Goal: Task Accomplishment & Management: Use online tool/utility

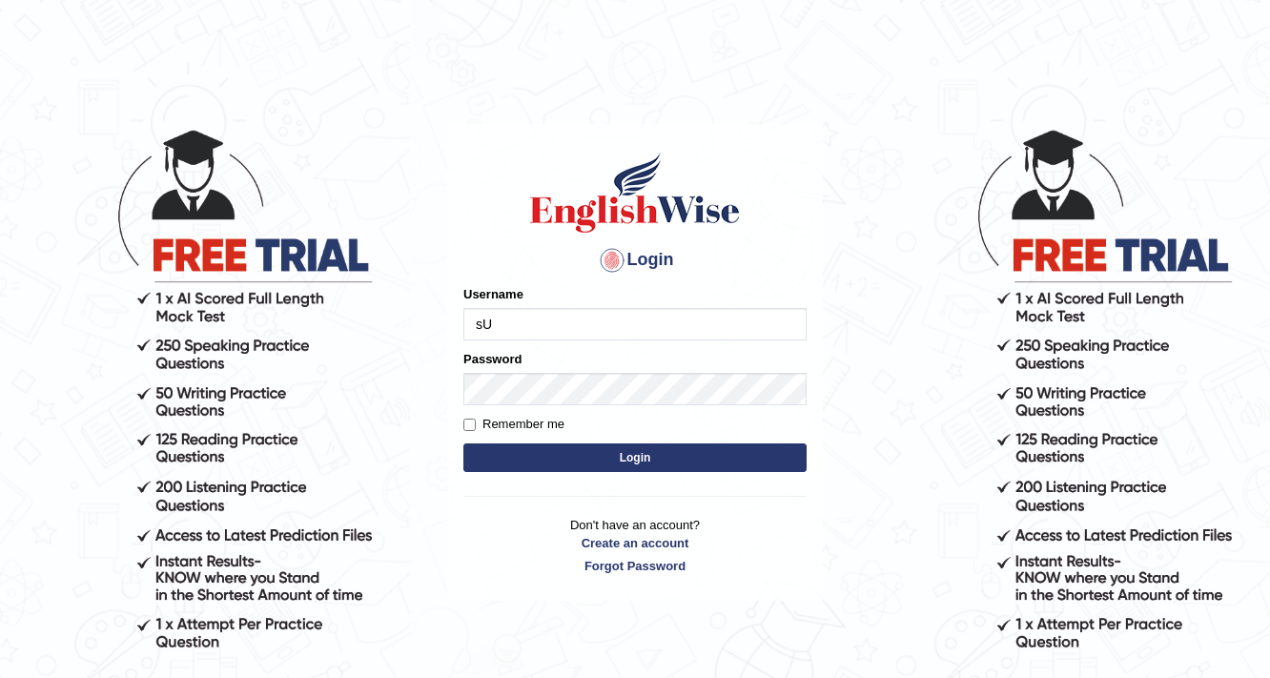
type input "s"
type input "S"
type input "surbhi1315"
click at [564, 462] on button "Login" at bounding box center [634, 457] width 343 height 29
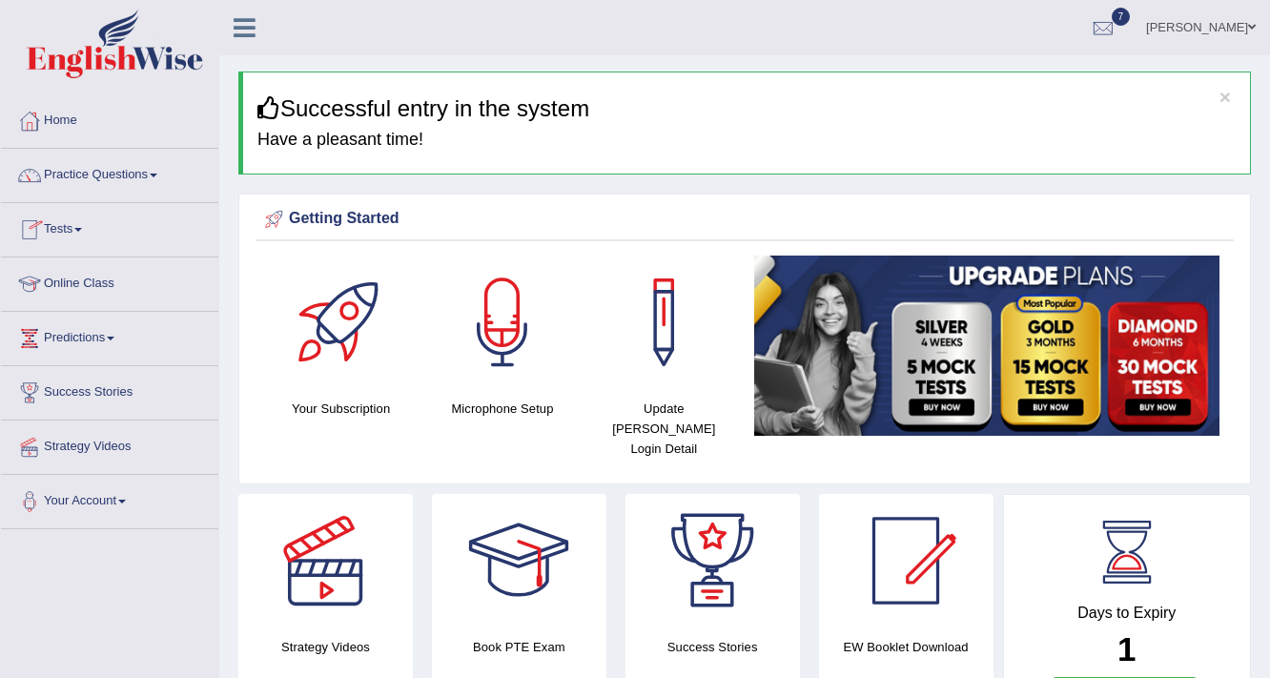
click at [68, 231] on link "Tests" at bounding box center [109, 227] width 217 height 48
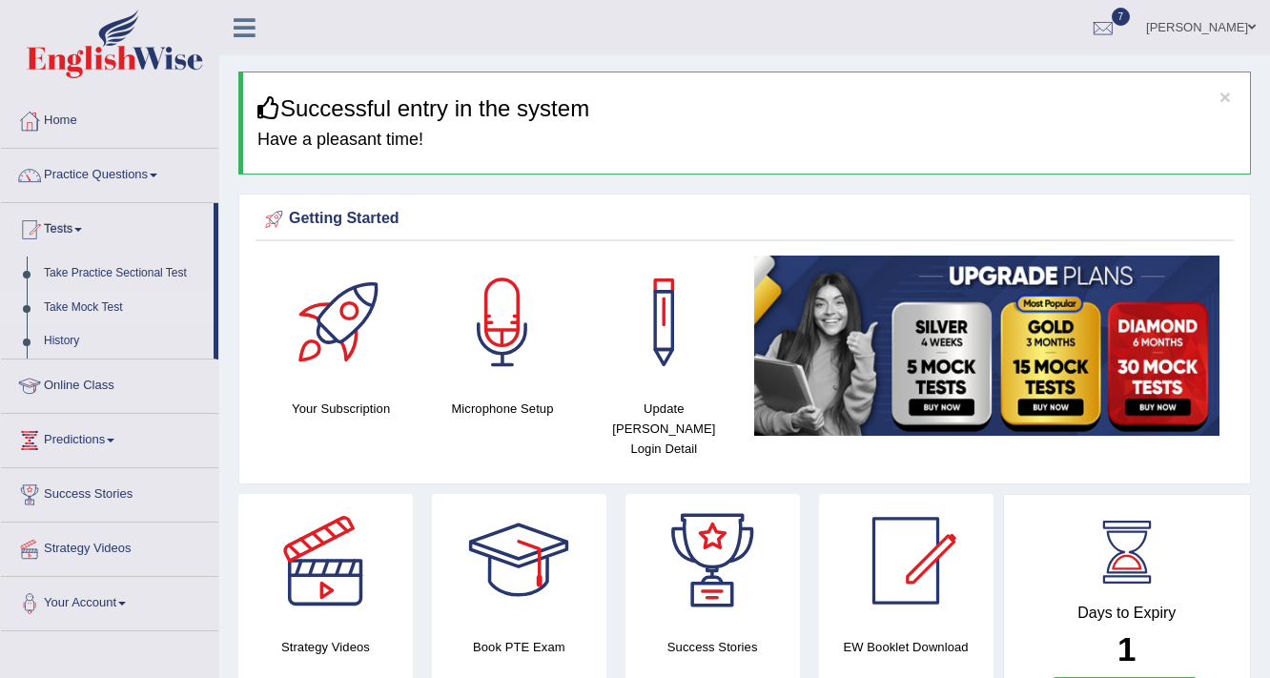
click at [55, 308] on link "Take Mock Test" at bounding box center [124, 308] width 178 height 34
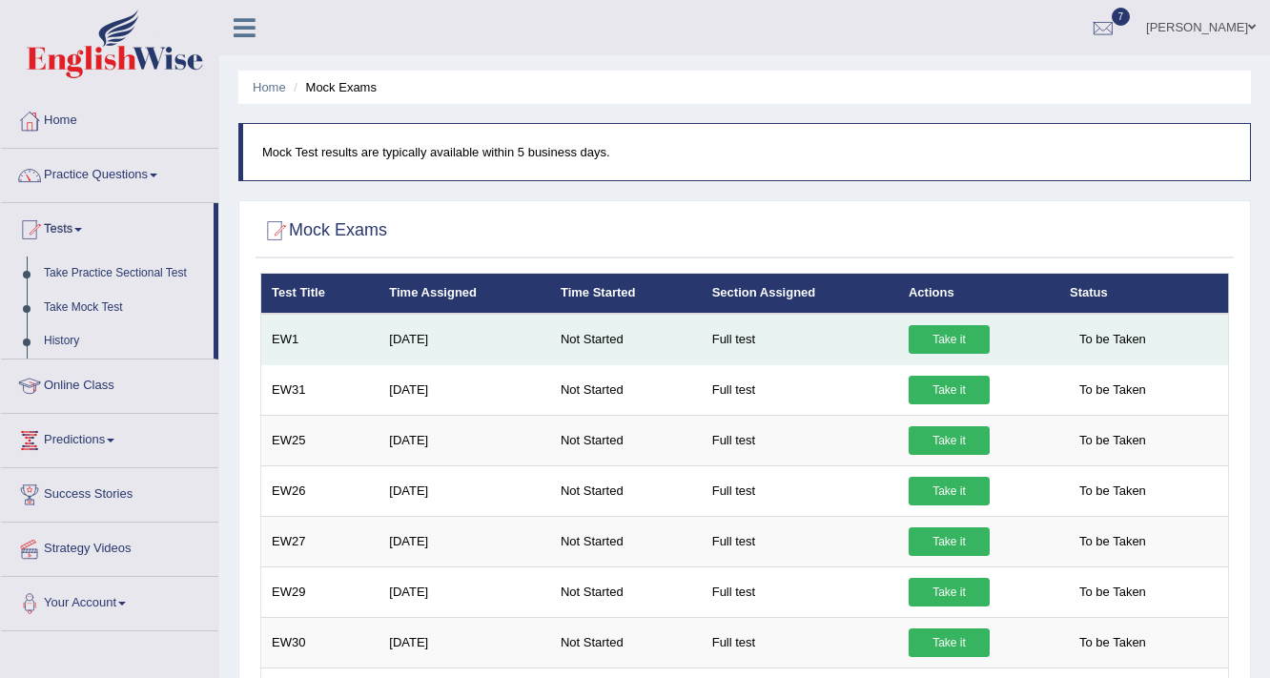
click at [954, 338] on link "Take it" at bounding box center [949, 339] width 81 height 29
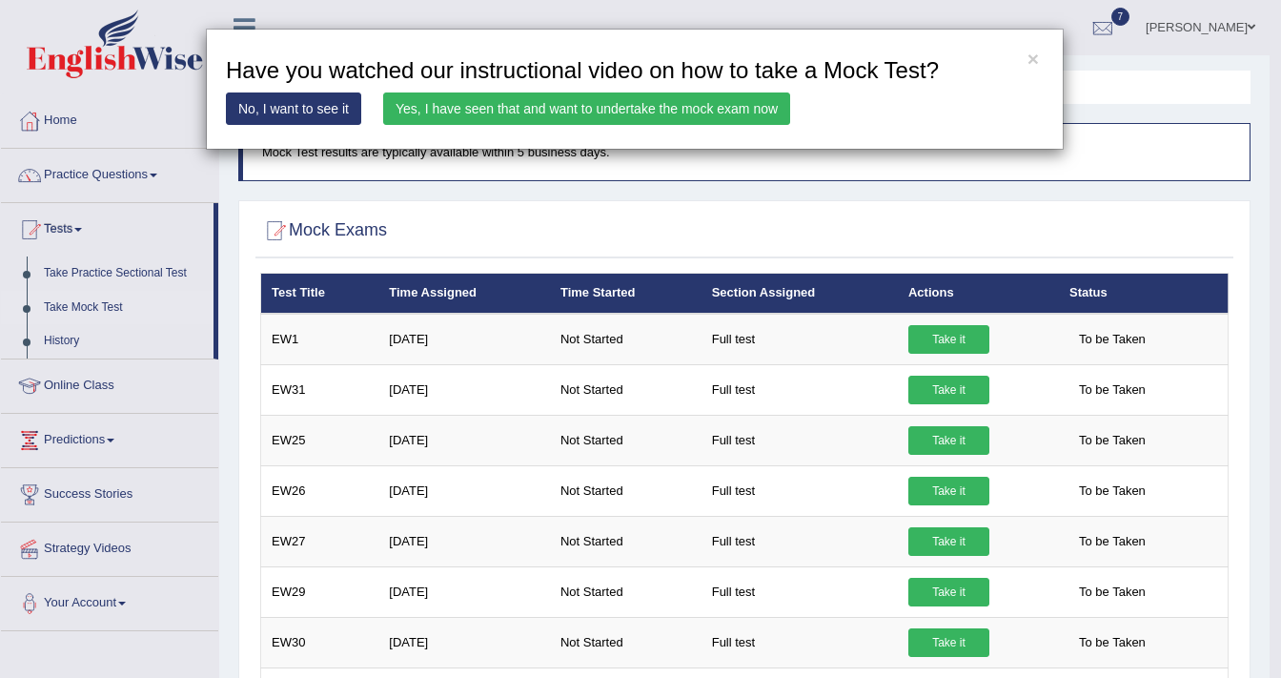
click at [713, 110] on link "Yes, I have seen that and want to undertake the mock exam now" at bounding box center [586, 108] width 407 height 32
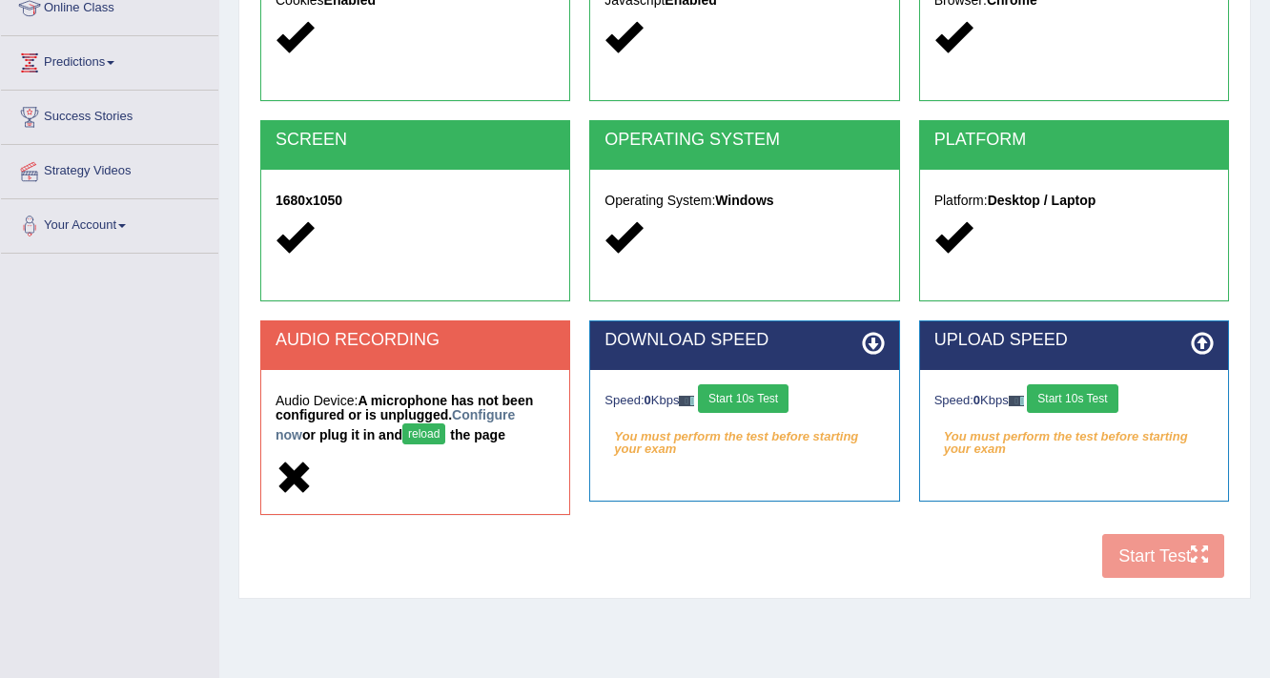
scroll to position [323, 0]
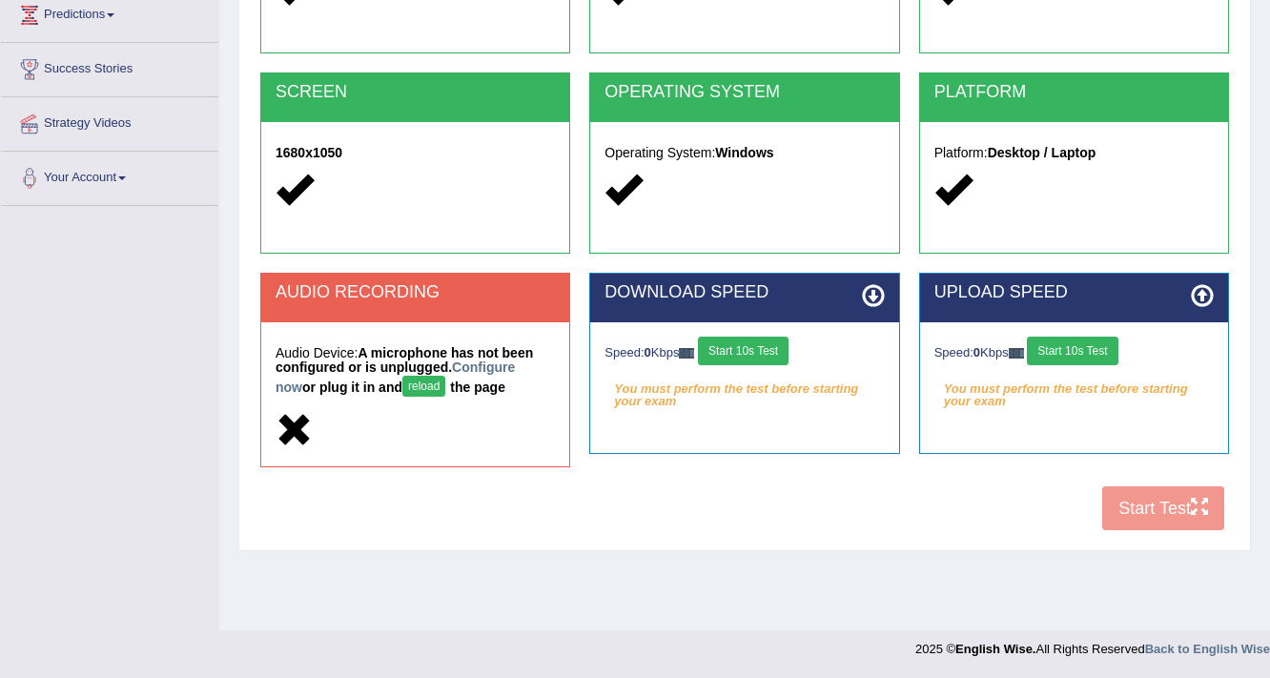
click at [402, 385] on button "reload" at bounding box center [423, 386] width 43 height 21
click at [402, 392] on button "reload" at bounding box center [423, 386] width 43 height 21
click at [776, 355] on button "Start 10s Test" at bounding box center [743, 351] width 91 height 29
click at [1095, 351] on button "Start 10s Test" at bounding box center [1072, 351] width 91 height 29
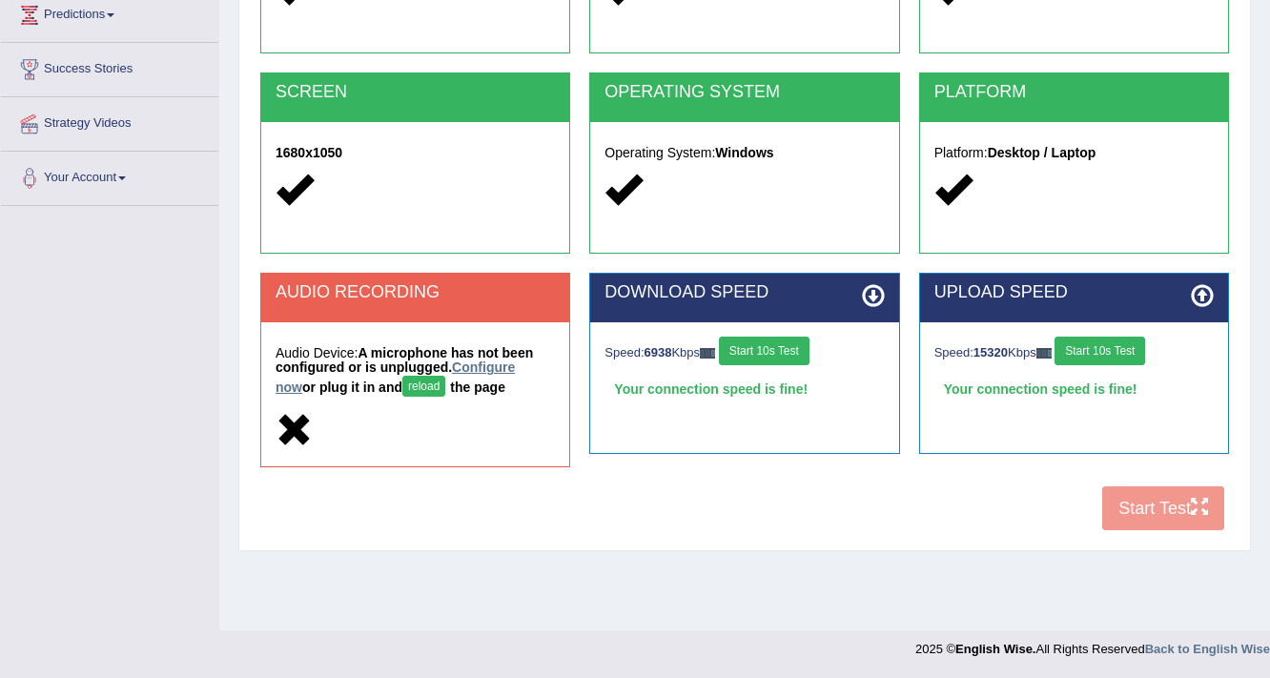
click at [503, 362] on link "Configure now" at bounding box center [395, 376] width 239 height 35
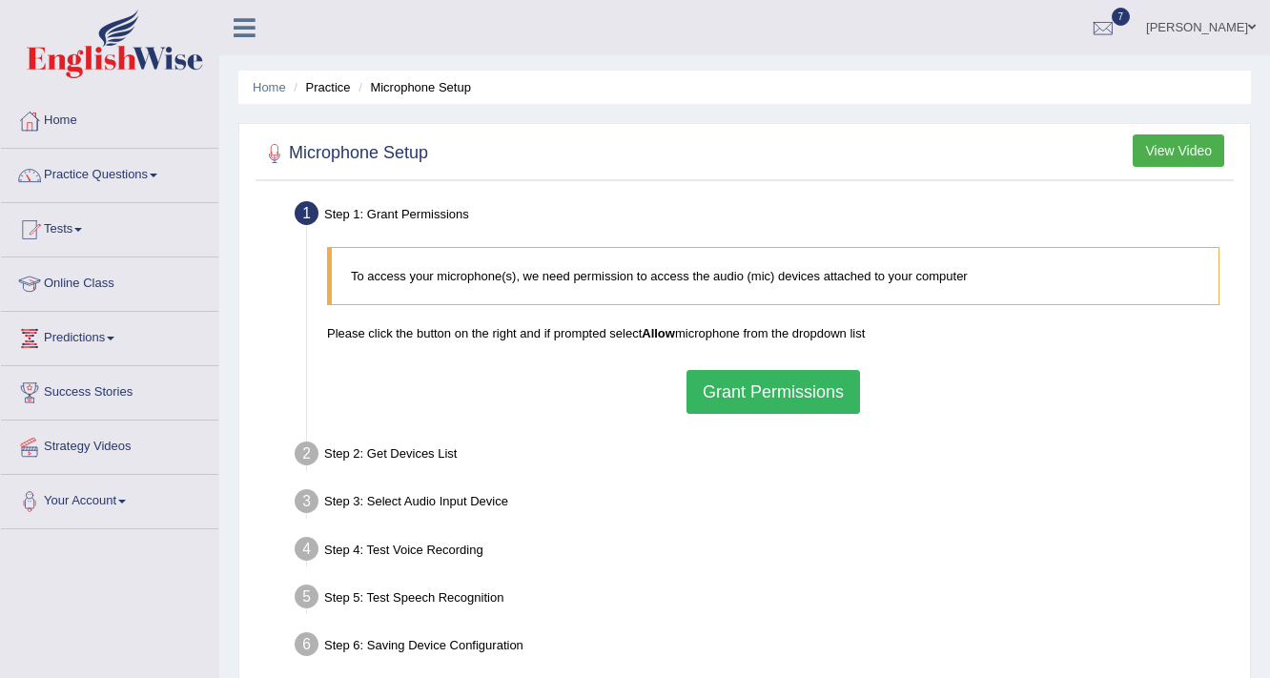
click at [775, 397] on button "Grant Permissions" at bounding box center [774, 392] width 174 height 44
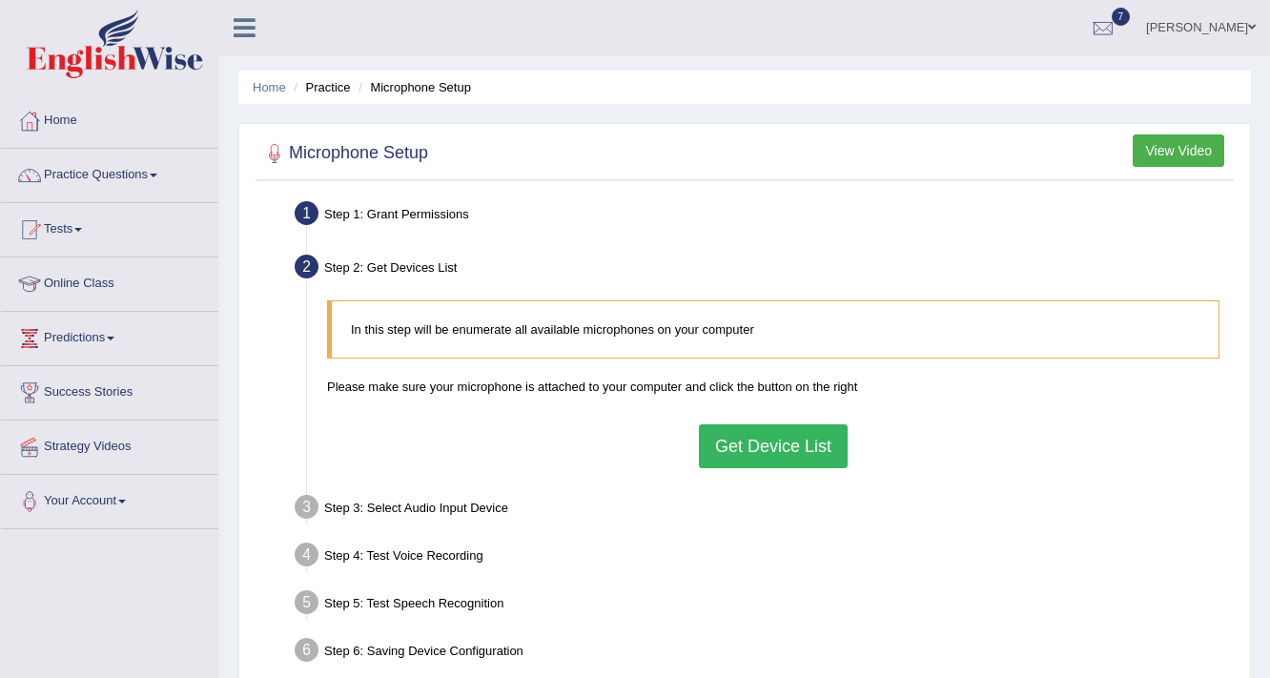
click at [757, 446] on button "Get Device List" at bounding box center [773, 446] width 149 height 44
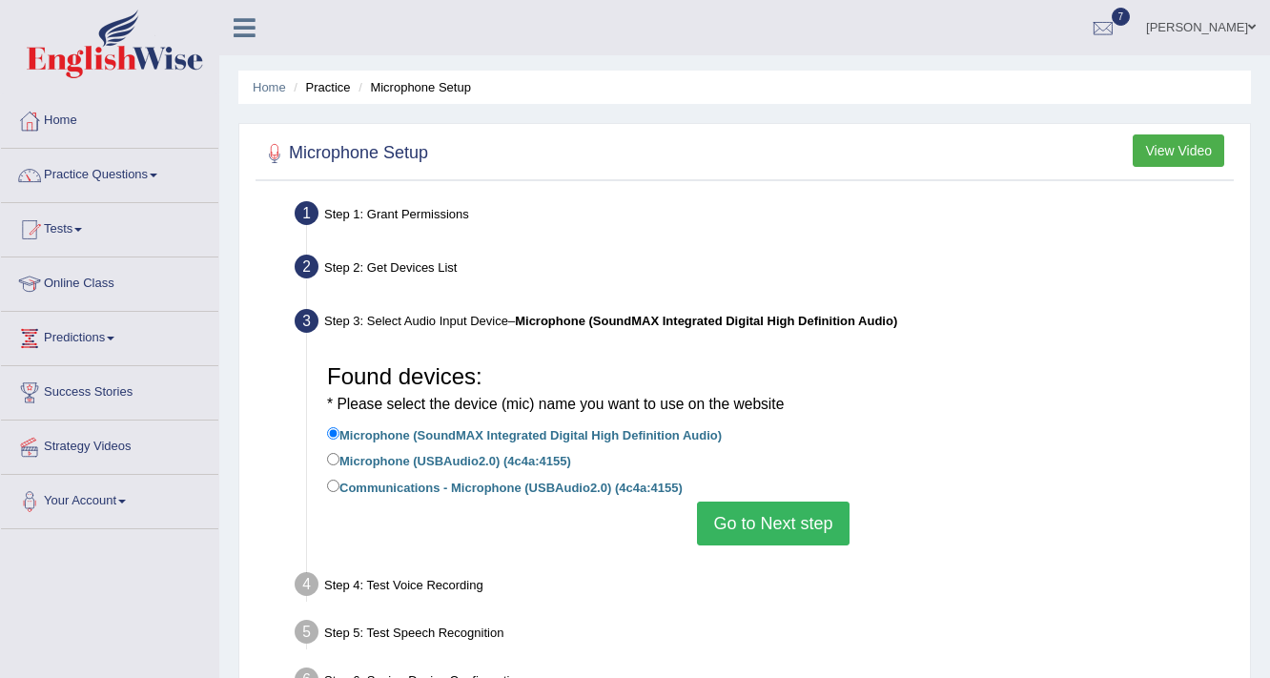
click at [767, 525] on button "Go to Next step" at bounding box center [773, 524] width 152 height 44
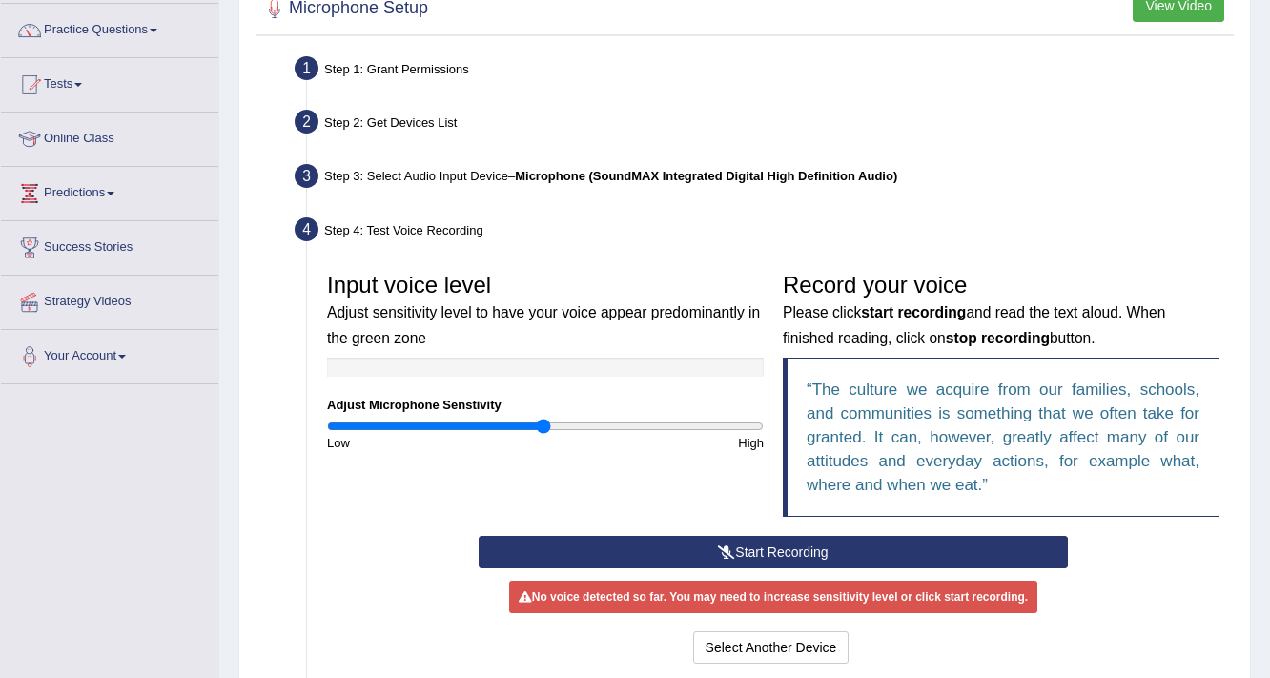
scroll to position [153, 0]
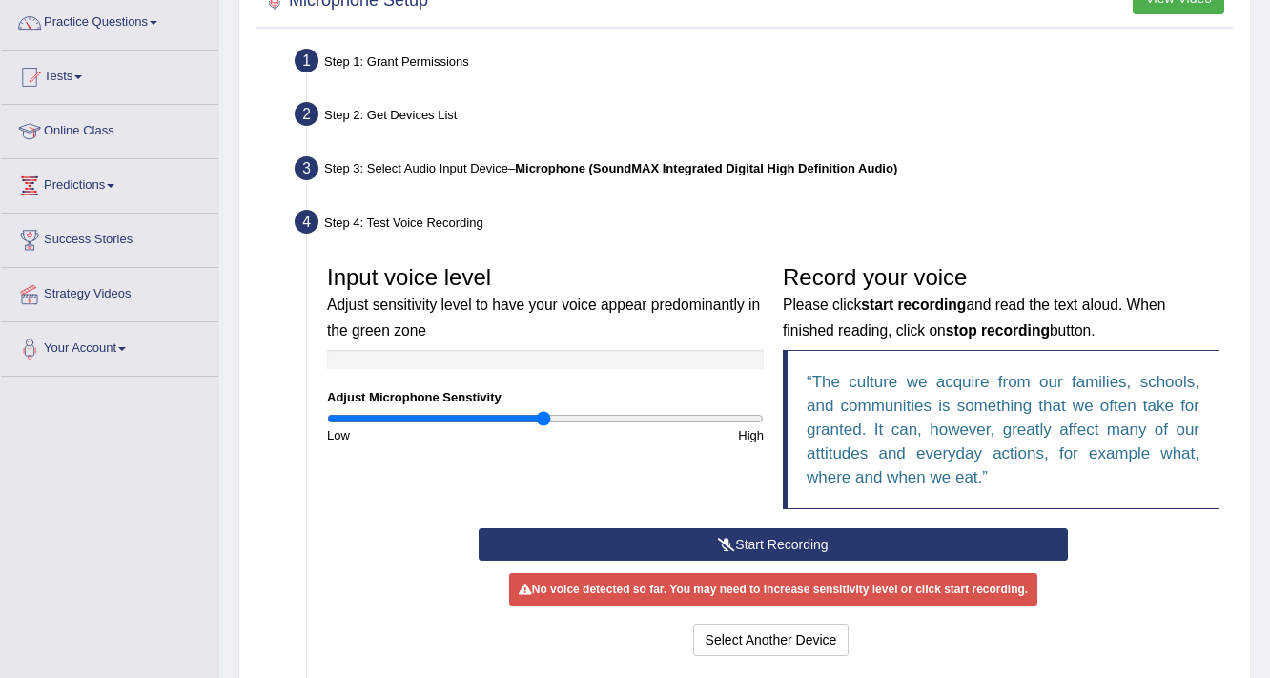
click at [793, 546] on button "Start Recording" at bounding box center [773, 544] width 588 height 32
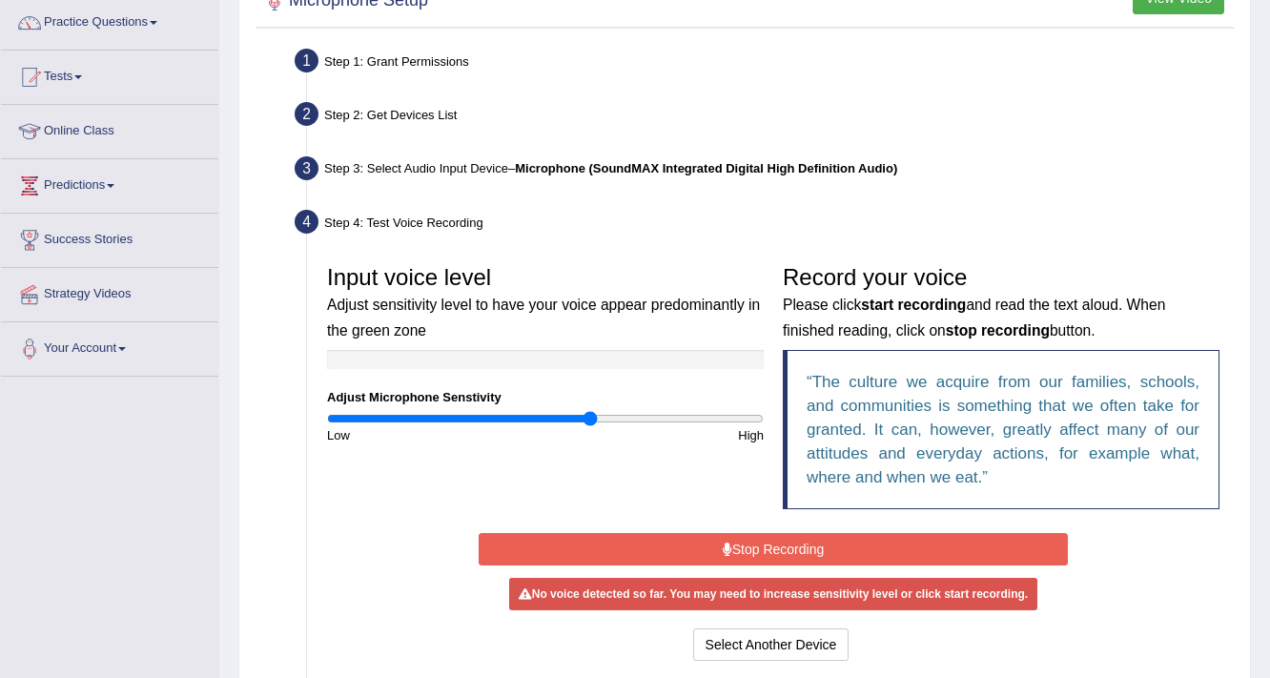
type input "1.22"
click at [591, 418] on input "range" at bounding box center [545, 418] width 437 height 15
click at [730, 542] on button "Stop Recording" at bounding box center [773, 549] width 588 height 32
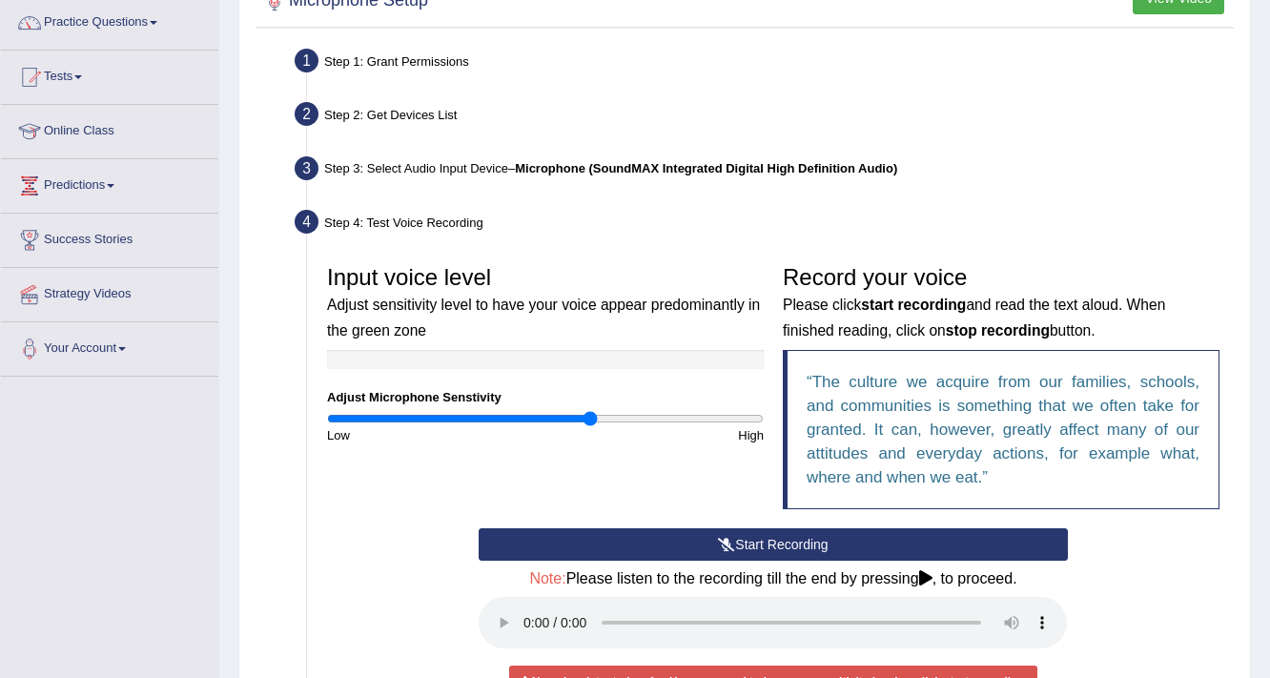
click at [774, 545] on button "Start Recording" at bounding box center [773, 544] width 588 height 32
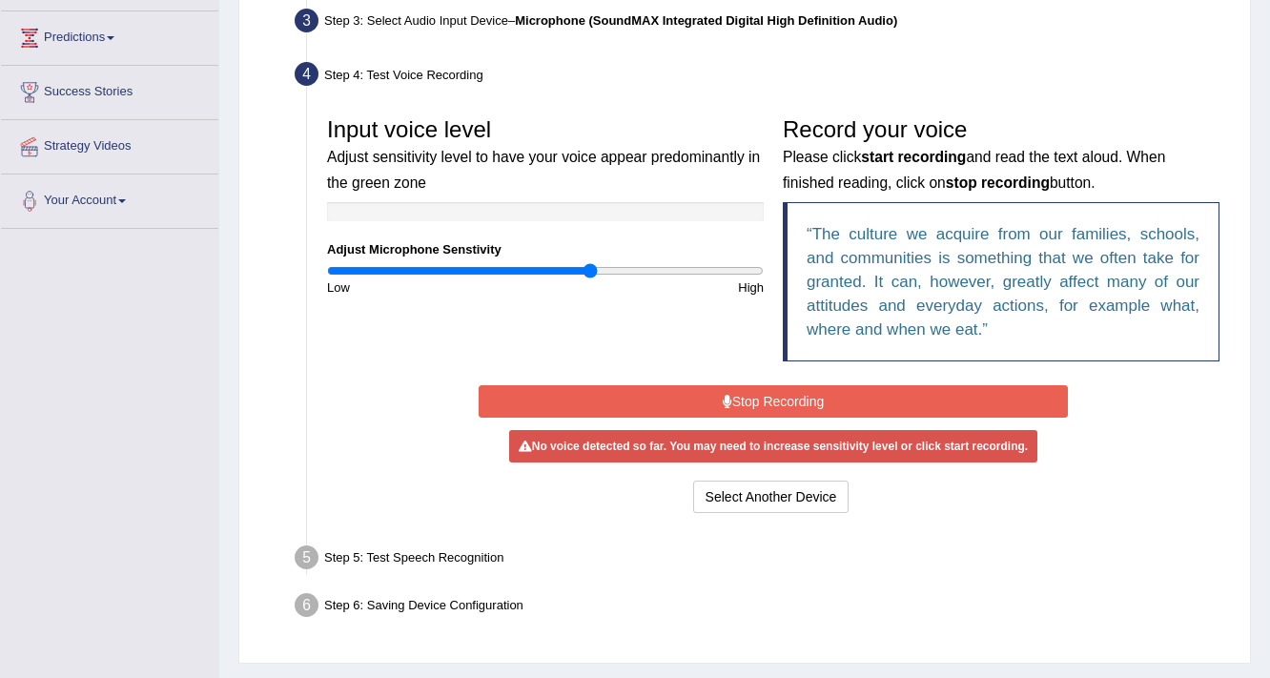
scroll to position [305, 0]
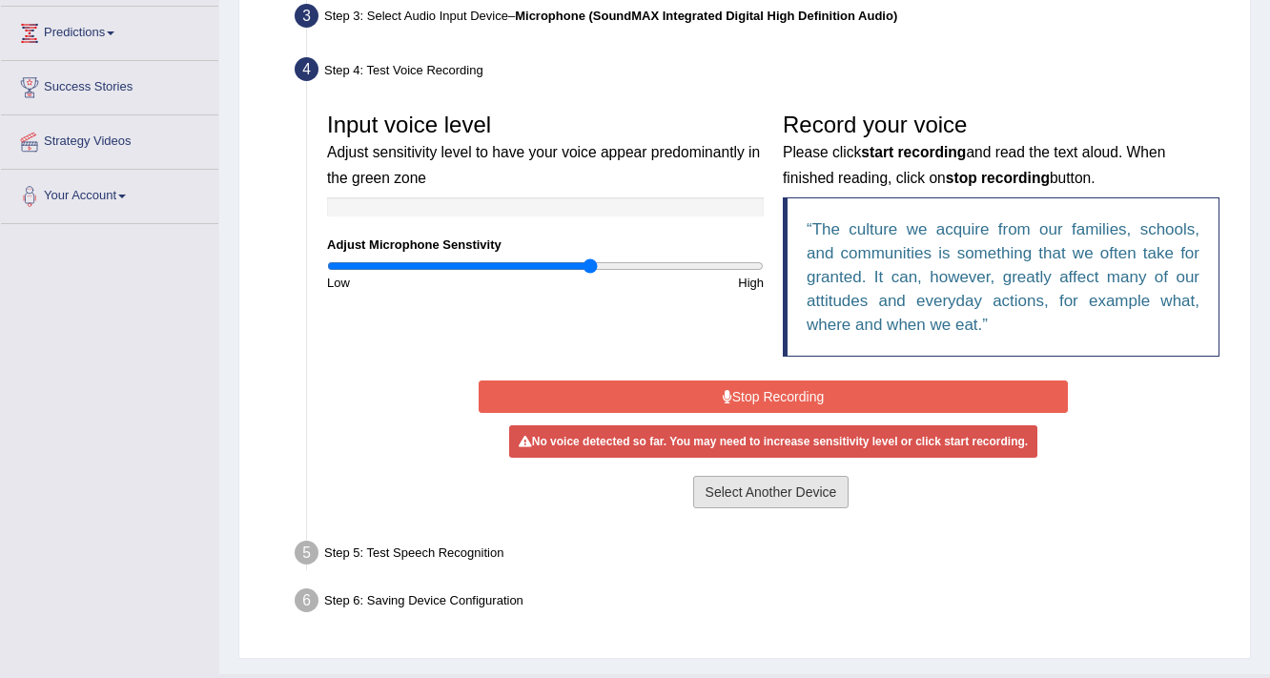
click at [783, 490] on button "Select Another Device" at bounding box center [771, 492] width 156 height 32
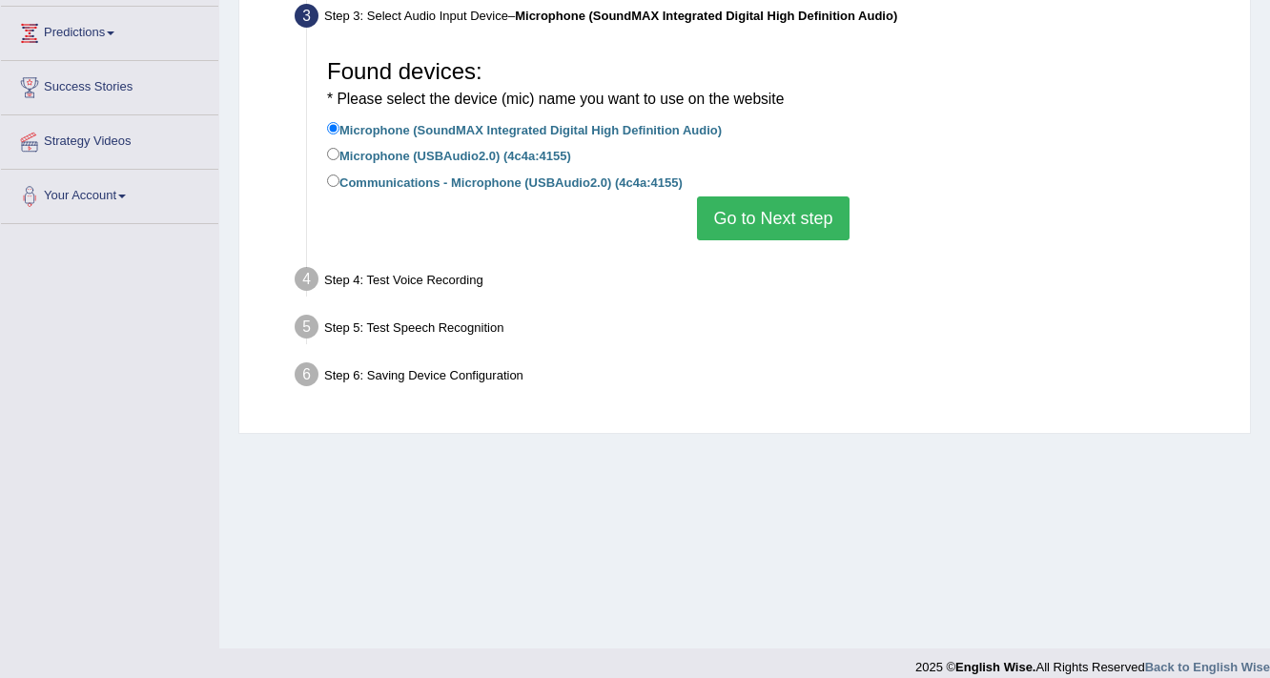
click at [356, 154] on label "Microphone (USBAudio2.0) (4c4a:4155)" at bounding box center [449, 154] width 244 height 21
click at [339, 154] on input "Microphone (USBAudio2.0) (4c4a:4155)" at bounding box center [333, 154] width 12 height 12
radio input "true"
click at [733, 225] on button "Go to Next step" at bounding box center [773, 218] width 152 height 44
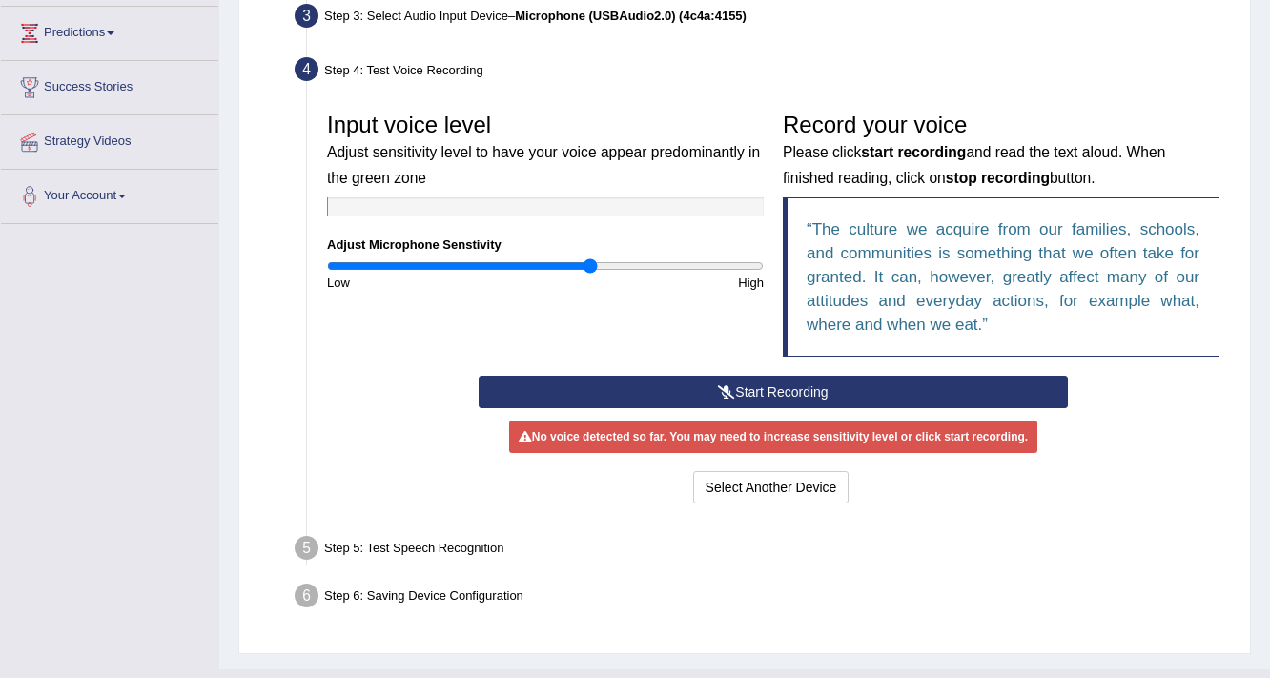
click at [787, 390] on button "Start Recording" at bounding box center [773, 392] width 588 height 32
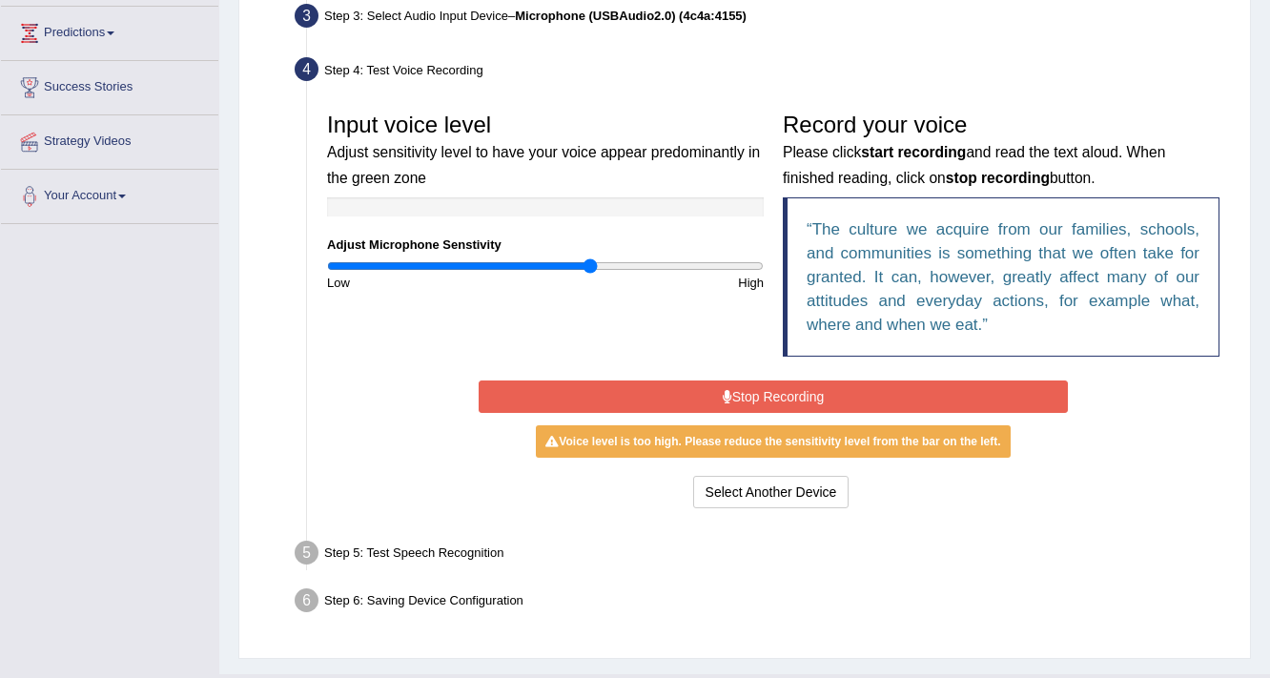
click at [793, 398] on button "Stop Recording" at bounding box center [773, 396] width 588 height 32
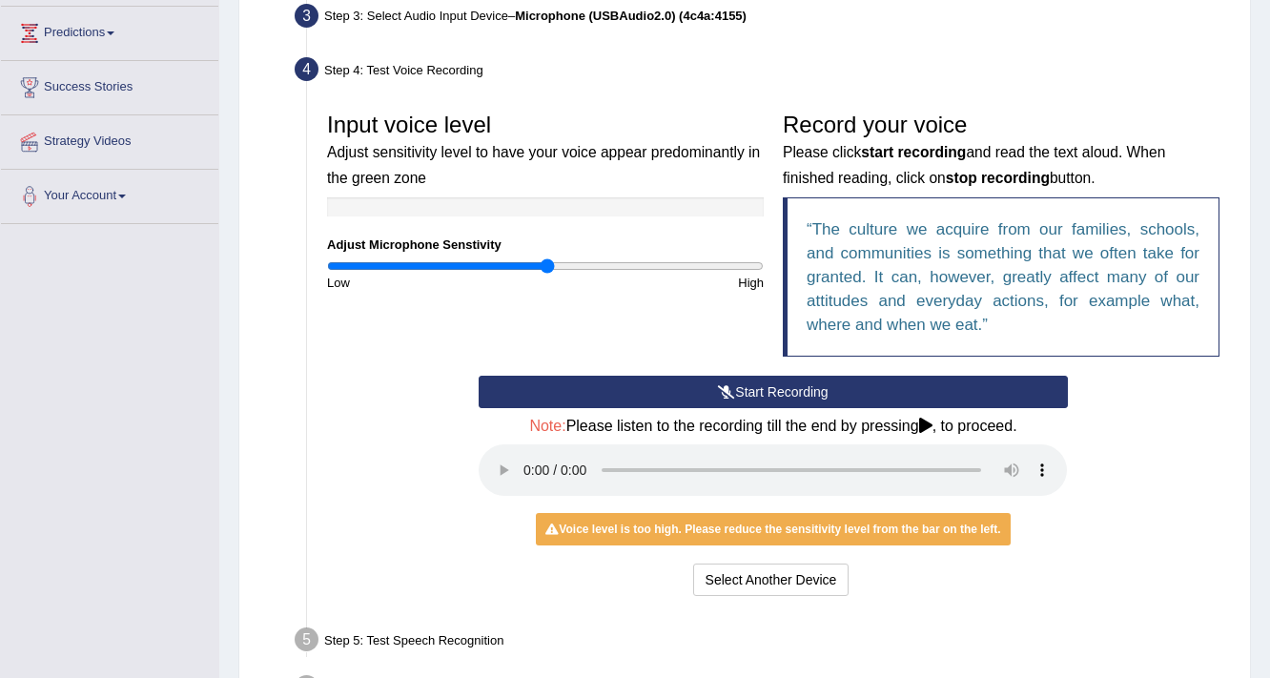
click at [548, 268] on input "range" at bounding box center [545, 265] width 437 height 15
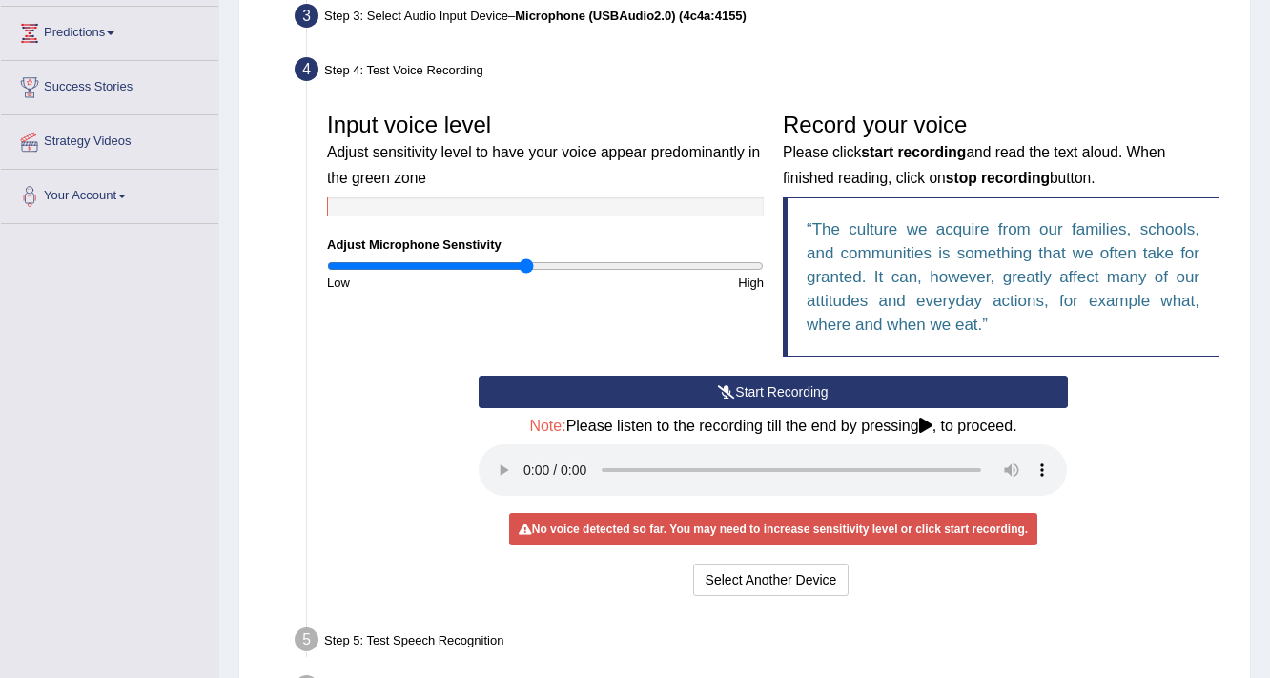
click at [526, 267] on input "range" at bounding box center [545, 265] width 437 height 15
click at [744, 388] on button "Start Recording" at bounding box center [773, 392] width 588 height 32
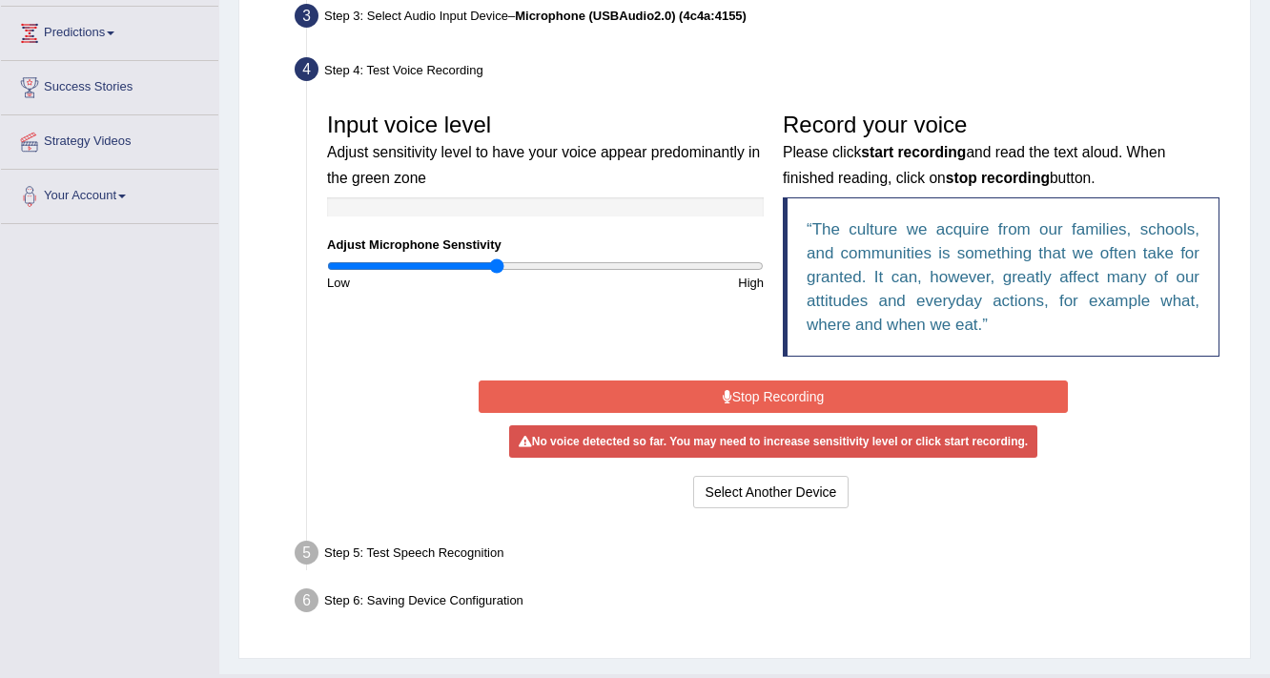
type input "0.78"
click at [495, 263] on input "range" at bounding box center [545, 265] width 437 height 15
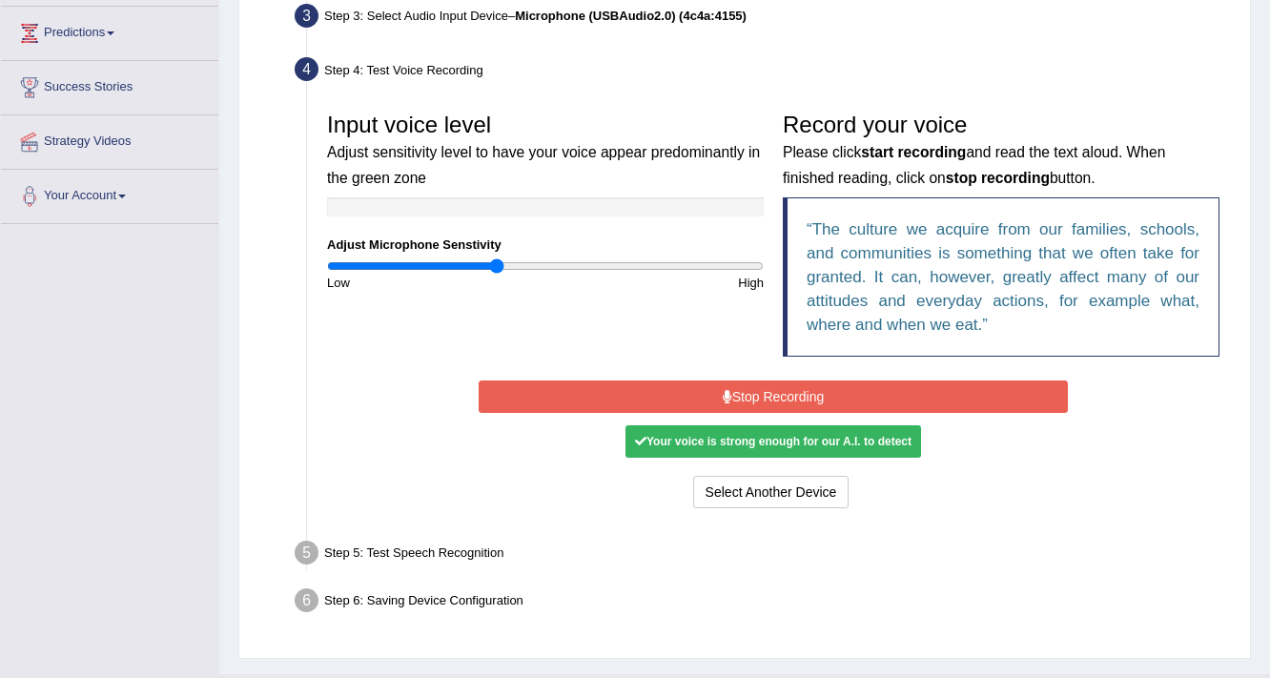
click at [789, 388] on button "Stop Recording" at bounding box center [773, 396] width 588 height 32
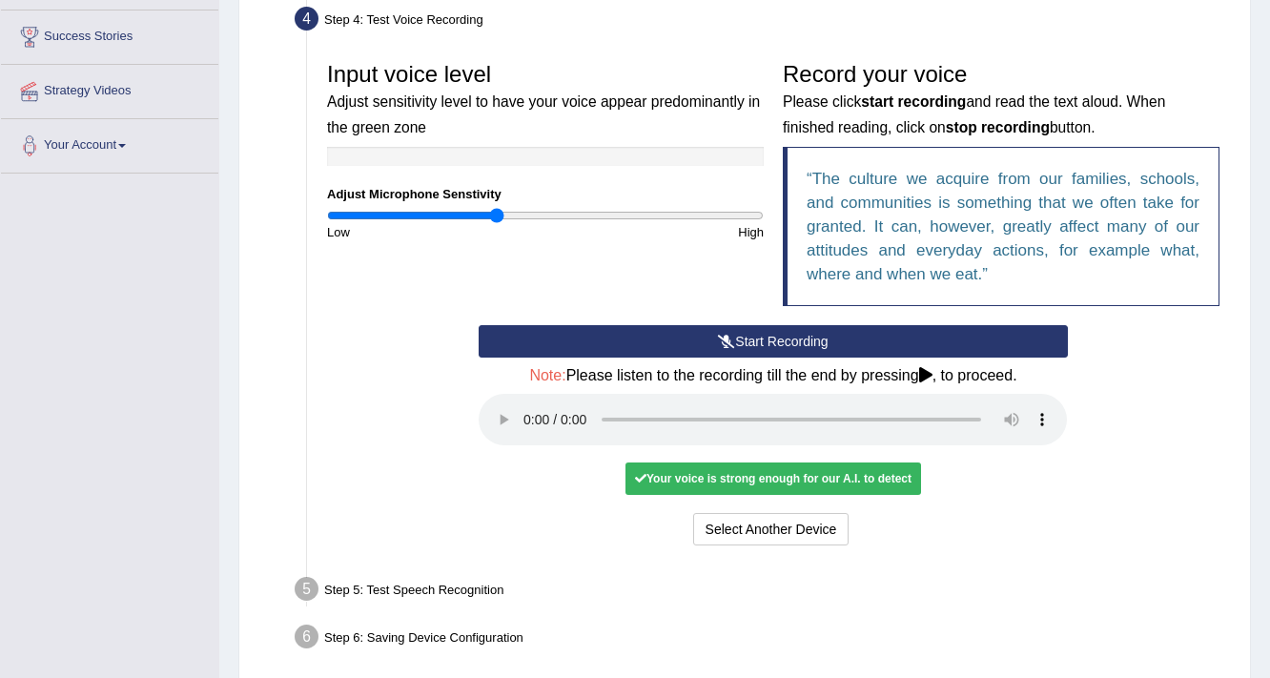
scroll to position [435, 0]
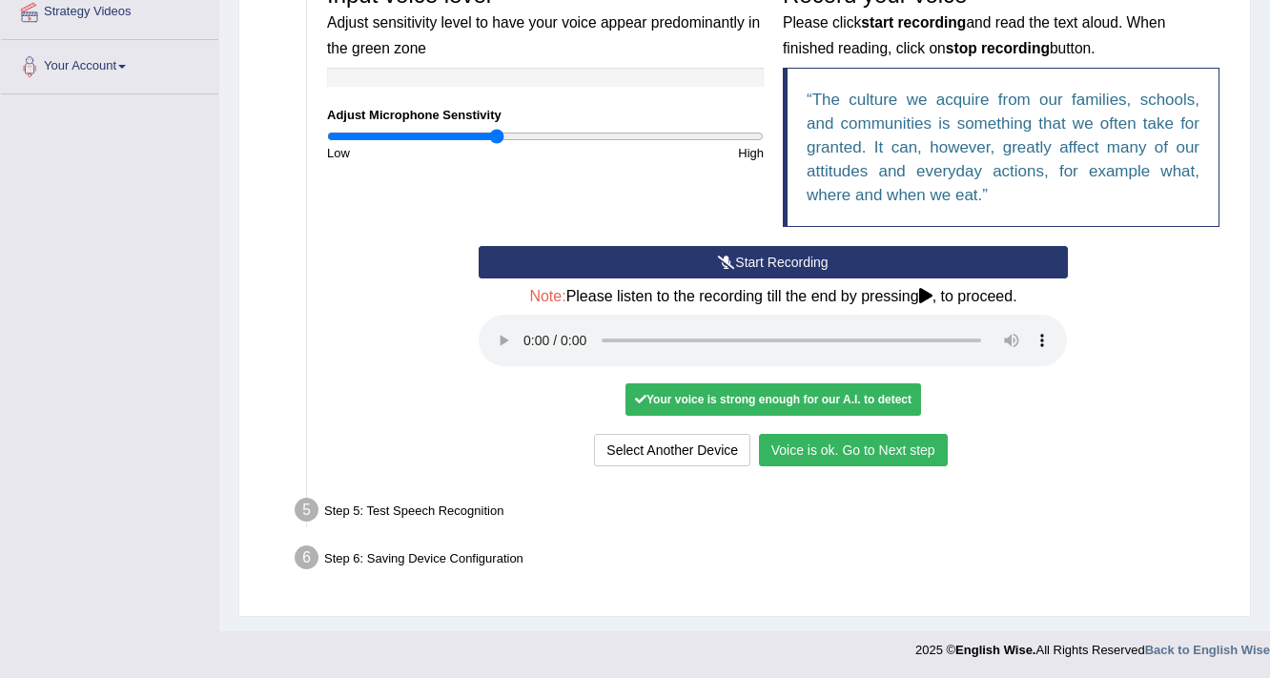
click at [918, 445] on button "Voice is ok. Go to Next step" at bounding box center [853, 450] width 189 height 32
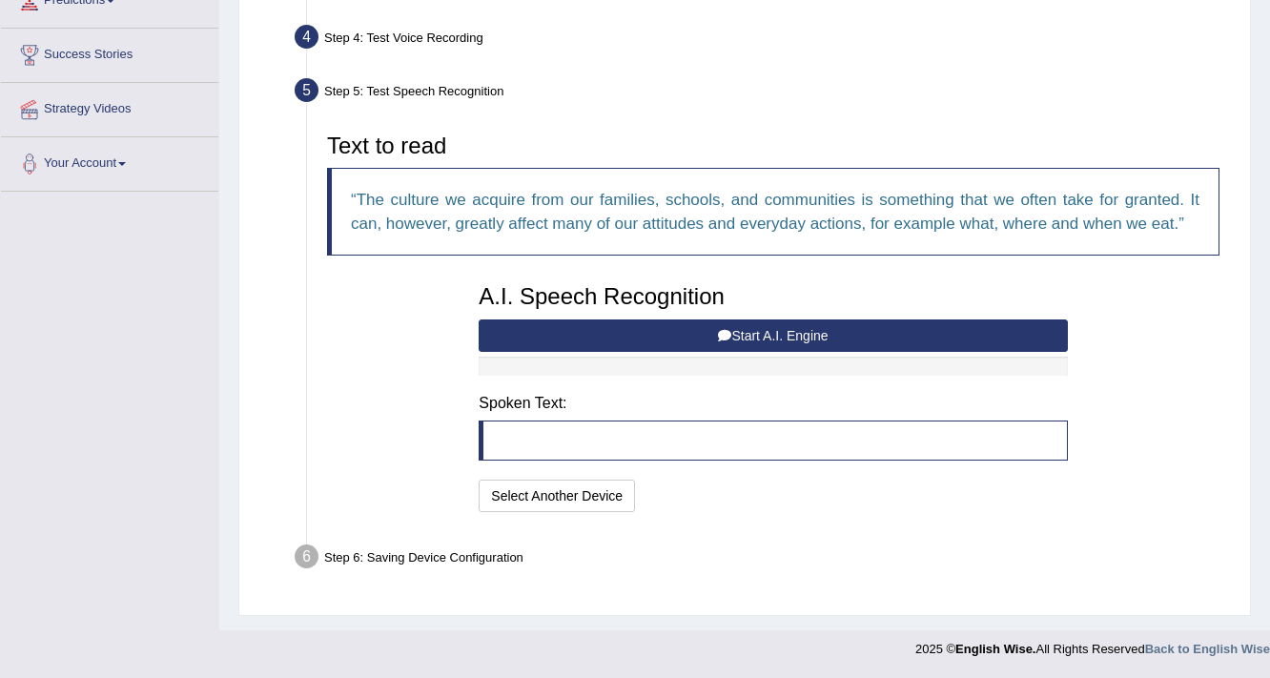
scroll to position [336, 0]
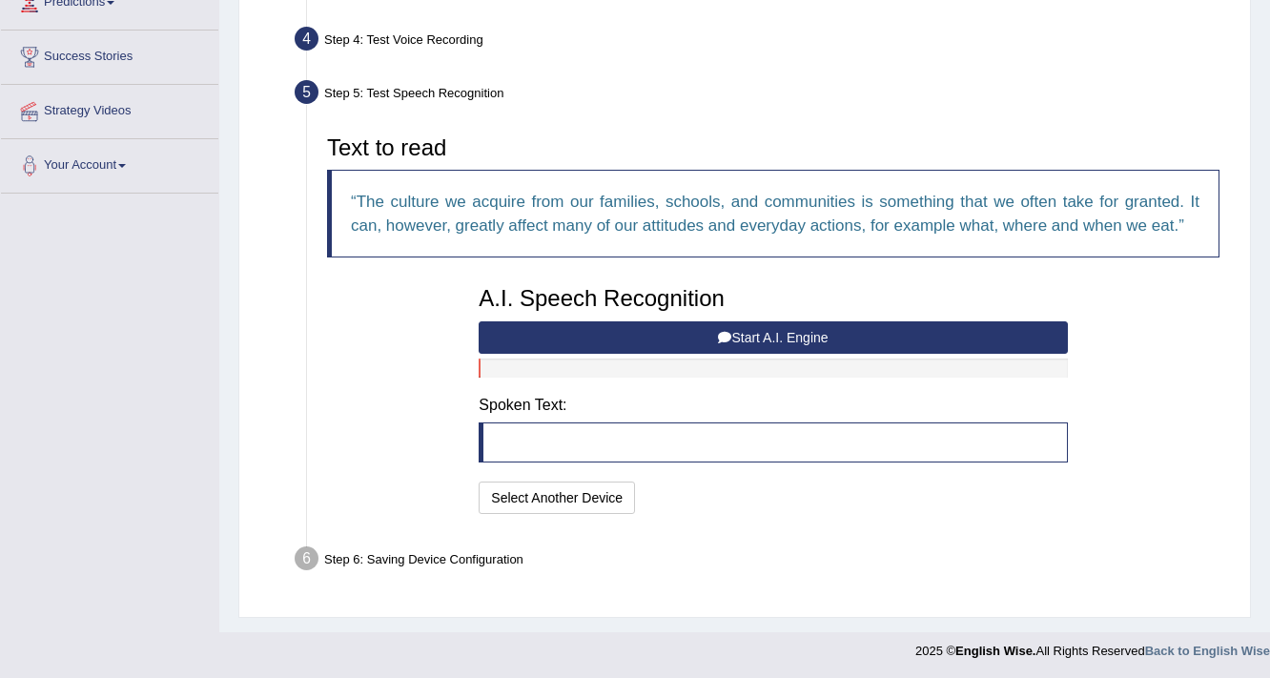
click at [780, 342] on button "Start A.I. Engine" at bounding box center [773, 337] width 588 height 32
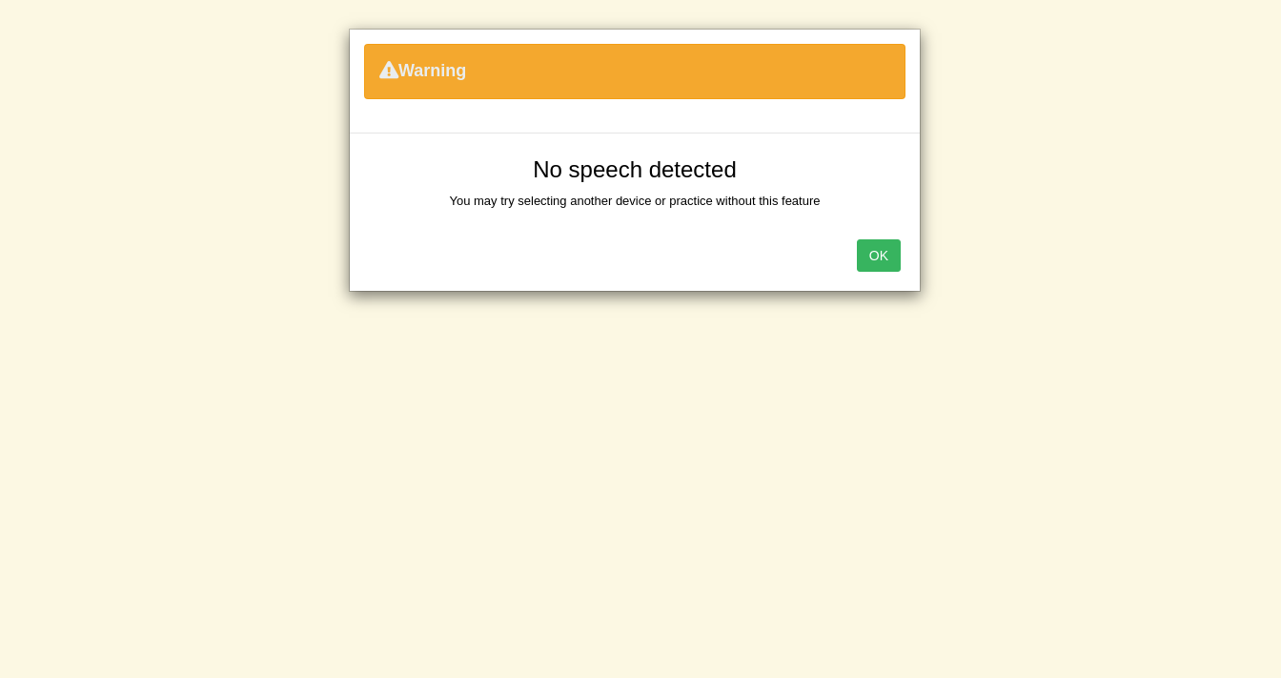
click at [864, 253] on button "OK" at bounding box center [879, 255] width 44 height 32
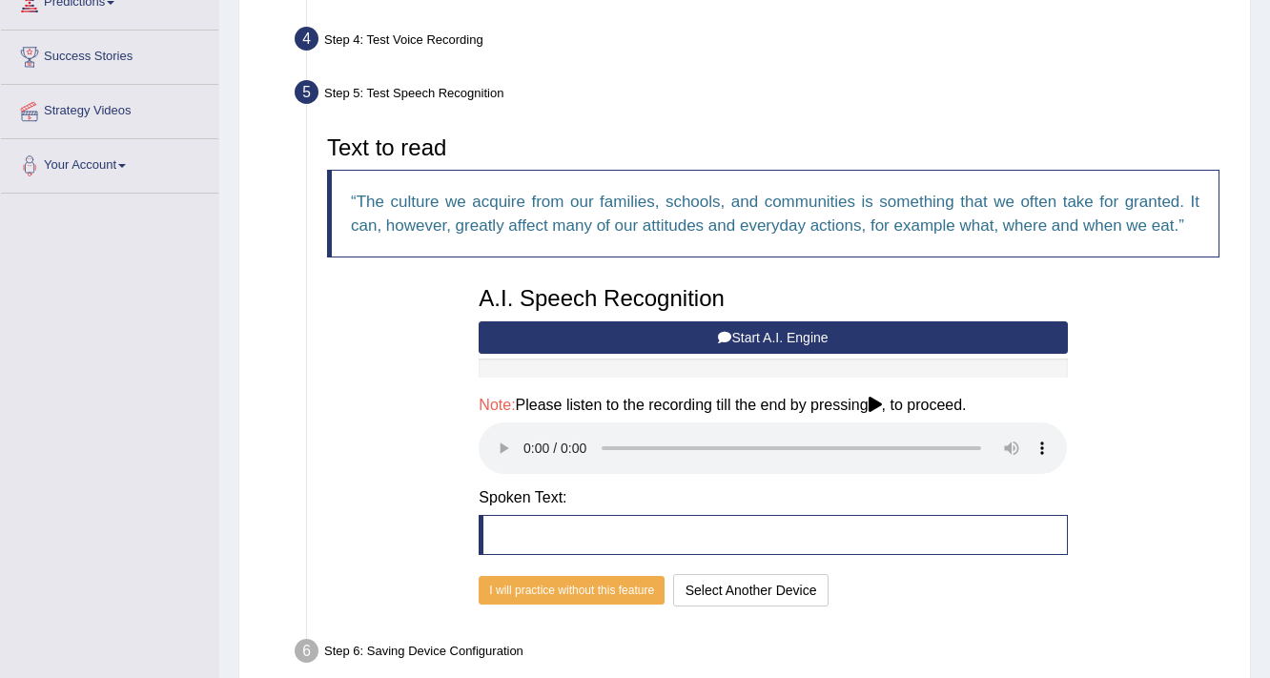
click at [880, 404] on icon at bounding box center [875, 404] width 13 height 15
click at [760, 336] on button "Start A.I. Engine" at bounding box center [773, 337] width 588 height 32
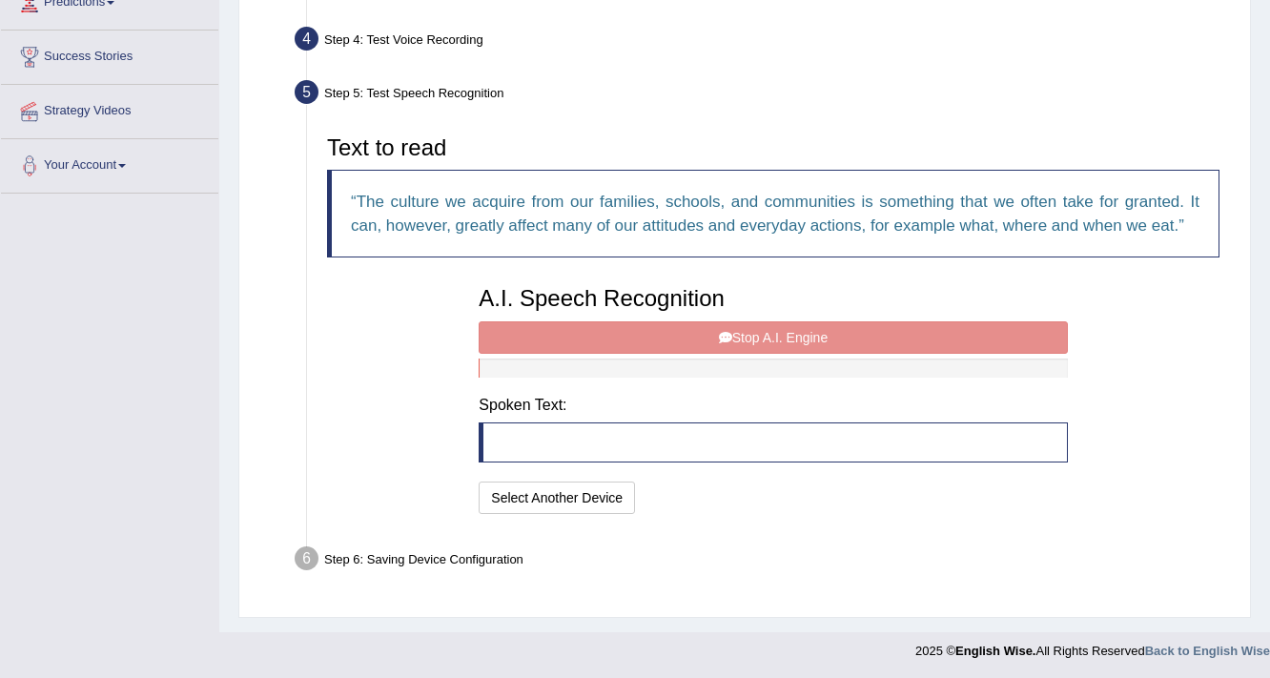
click at [760, 336] on div "A.I. Speech Recognition Start A.I. Engine Stop A.I. Engine Note: Please listen …" at bounding box center [772, 398] width 607 height 242
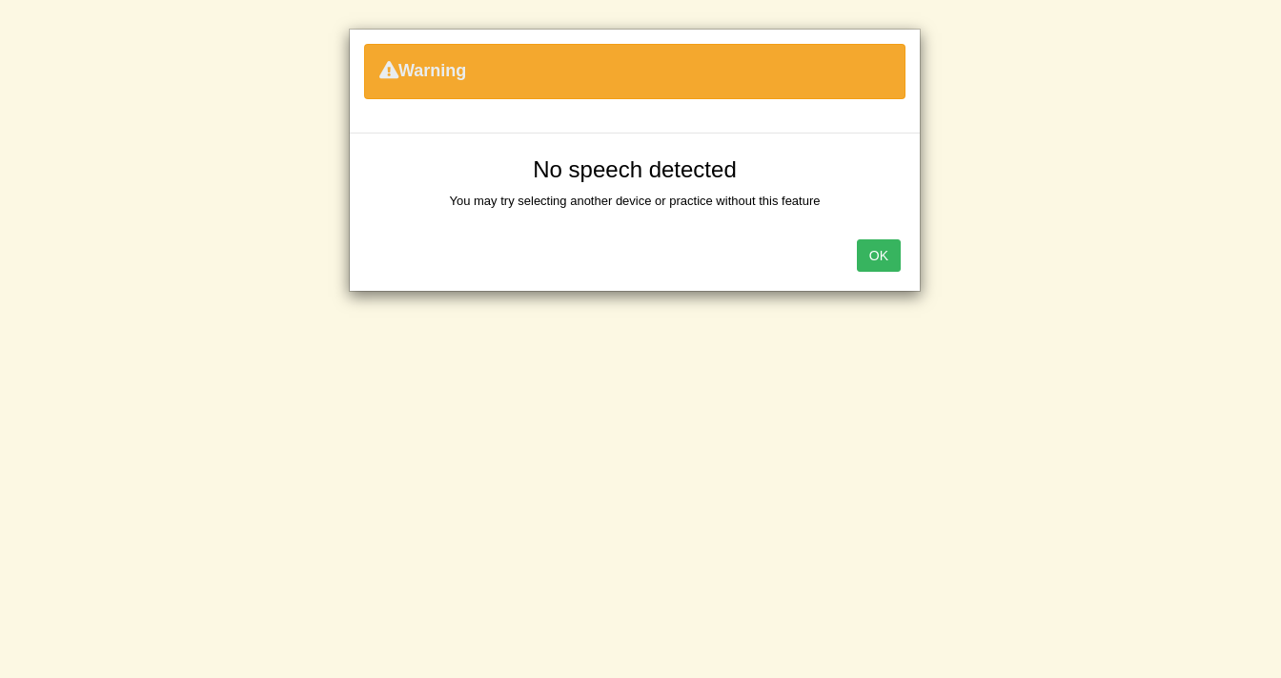
click at [885, 251] on button "OK" at bounding box center [879, 255] width 44 height 32
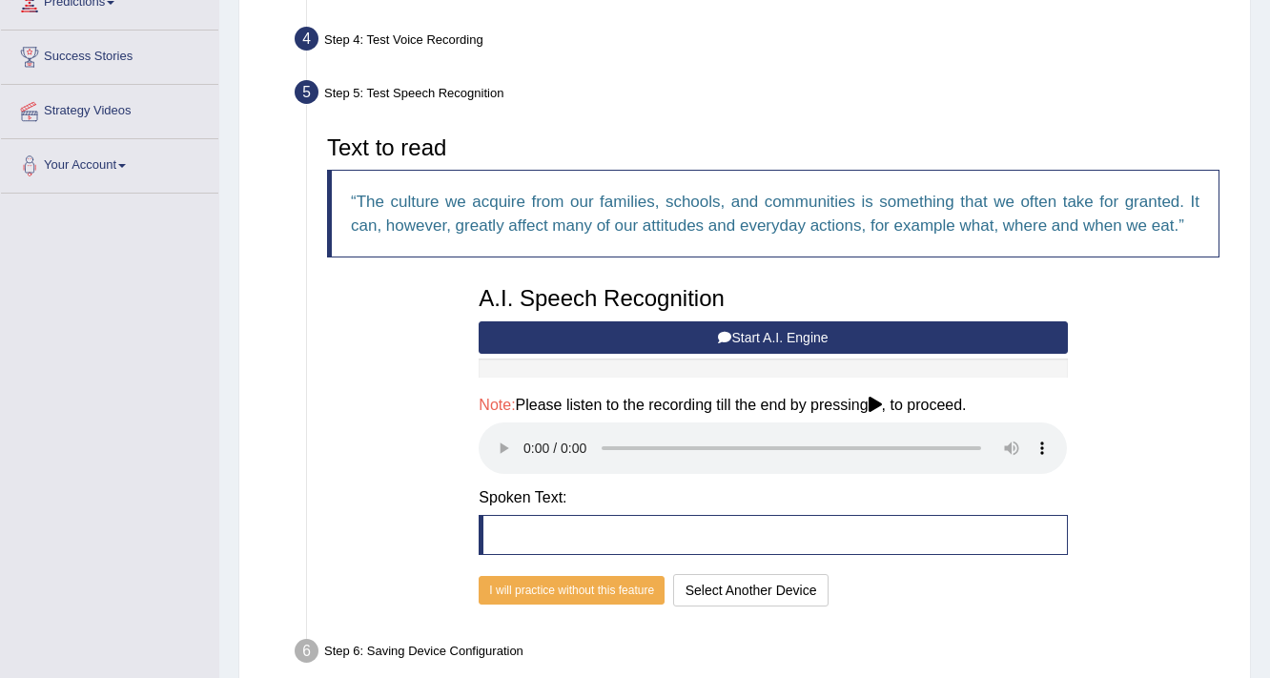
click at [797, 530] on blockquote at bounding box center [773, 535] width 588 height 40
click at [561, 530] on blockquote at bounding box center [773, 535] width 588 height 40
click at [783, 345] on button "Start A.I. Engine" at bounding box center [773, 337] width 588 height 32
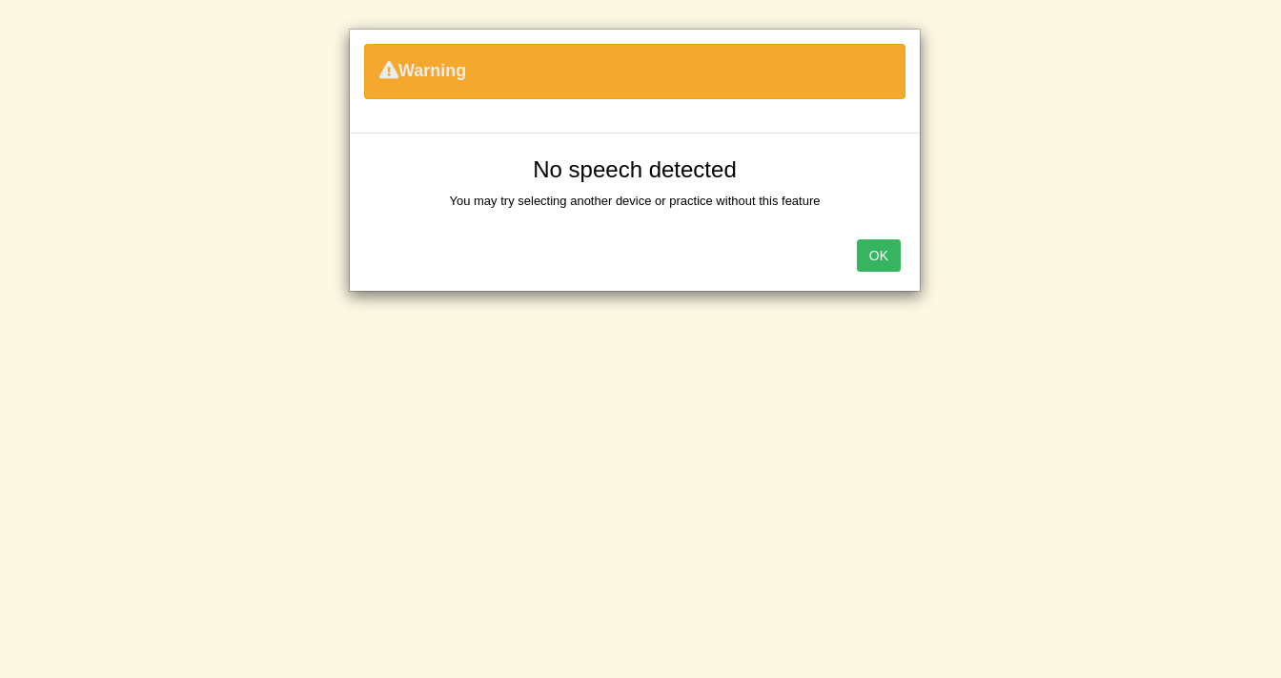
click at [889, 257] on button "OK" at bounding box center [879, 255] width 44 height 32
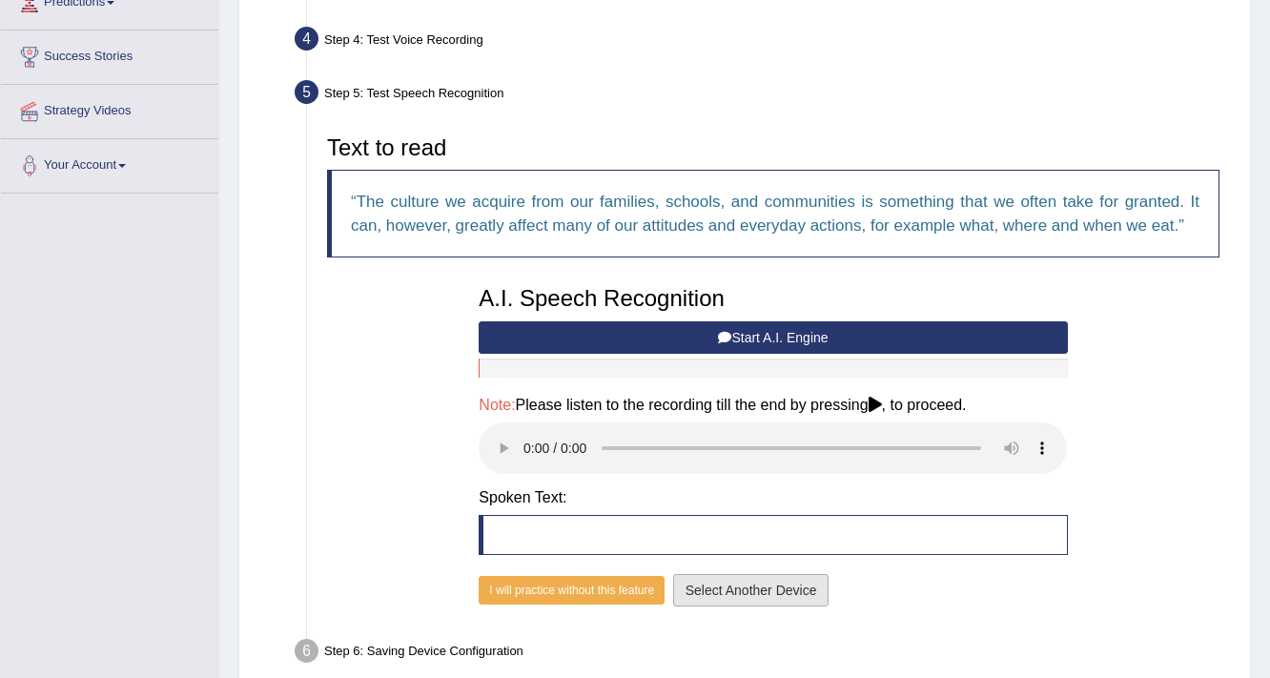
click at [748, 592] on button "Select Another Device" at bounding box center [751, 590] width 156 height 32
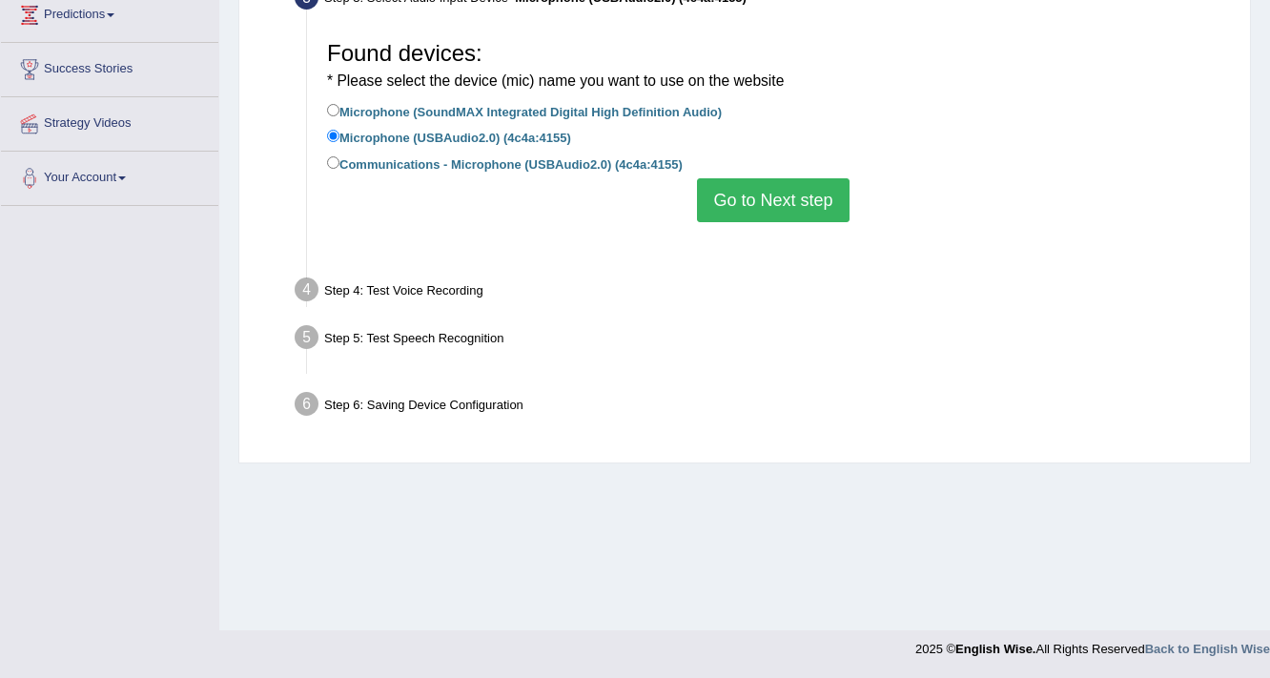
scroll to position [323, 0]
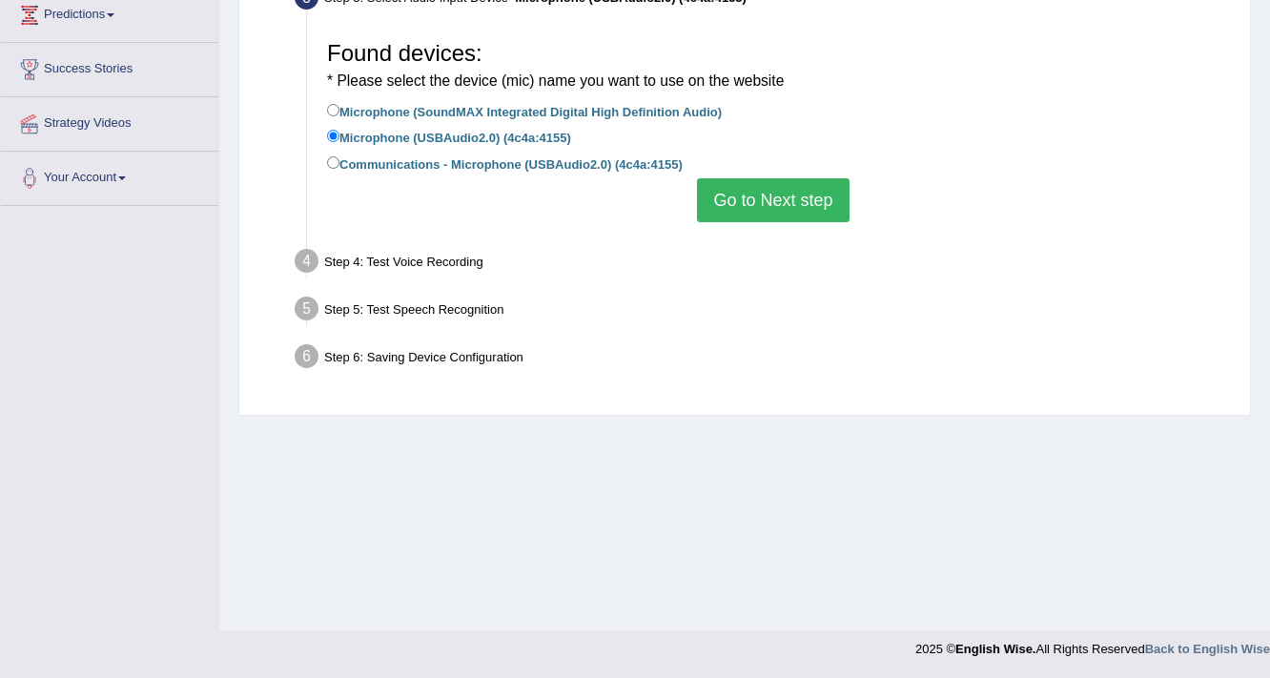
click at [325, 160] on div "Found devices: * Please select the device (mic) name you want to use on the web…" at bounding box center [774, 127] width 912 height 210
click at [336, 162] on input "Communications - Microphone (USBAudio2.0) (4c4a:4155)" at bounding box center [333, 162] width 12 height 12
radio input "true"
click at [813, 202] on button "Go to Next step" at bounding box center [773, 200] width 152 height 44
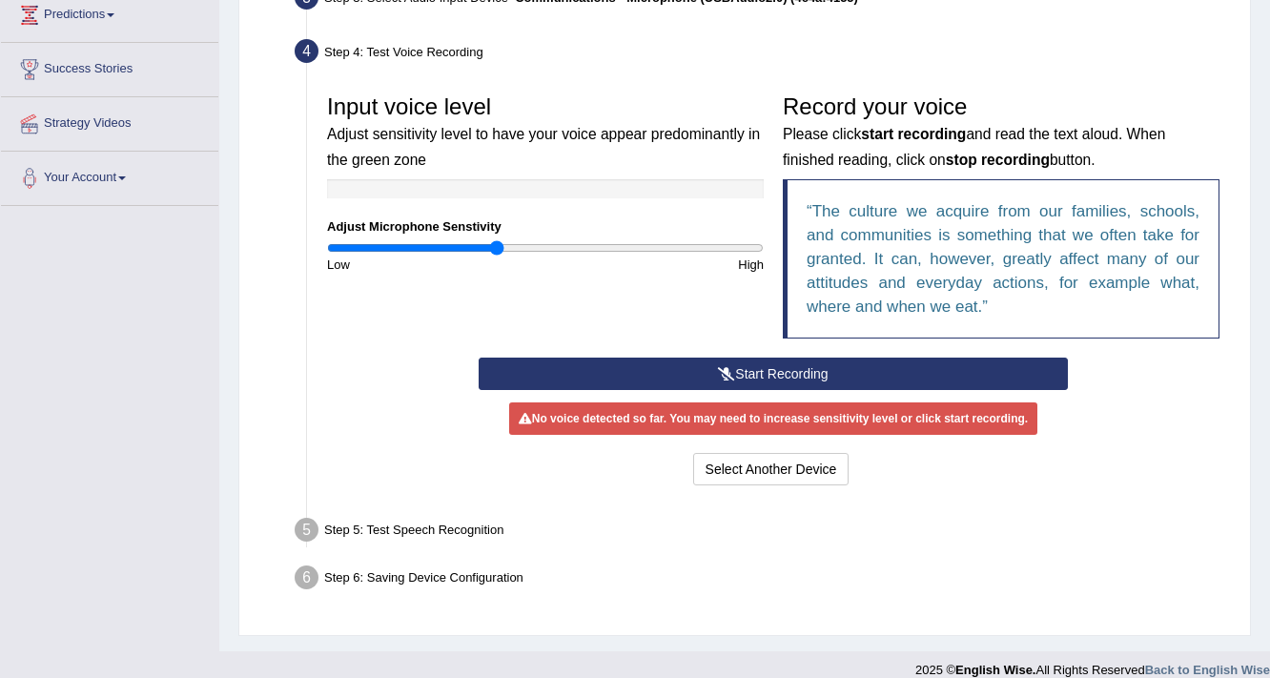
click at [694, 371] on button "Start Recording" at bounding box center [773, 374] width 588 height 32
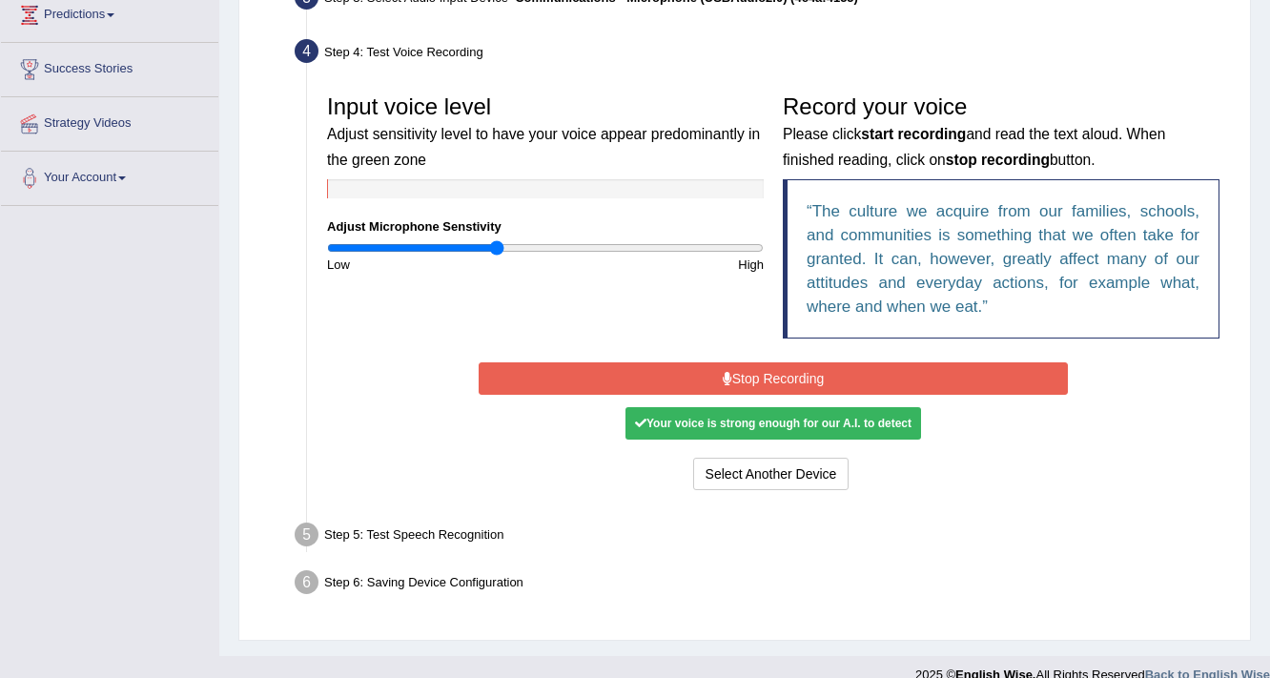
click at [724, 381] on icon at bounding box center [728, 378] width 10 height 13
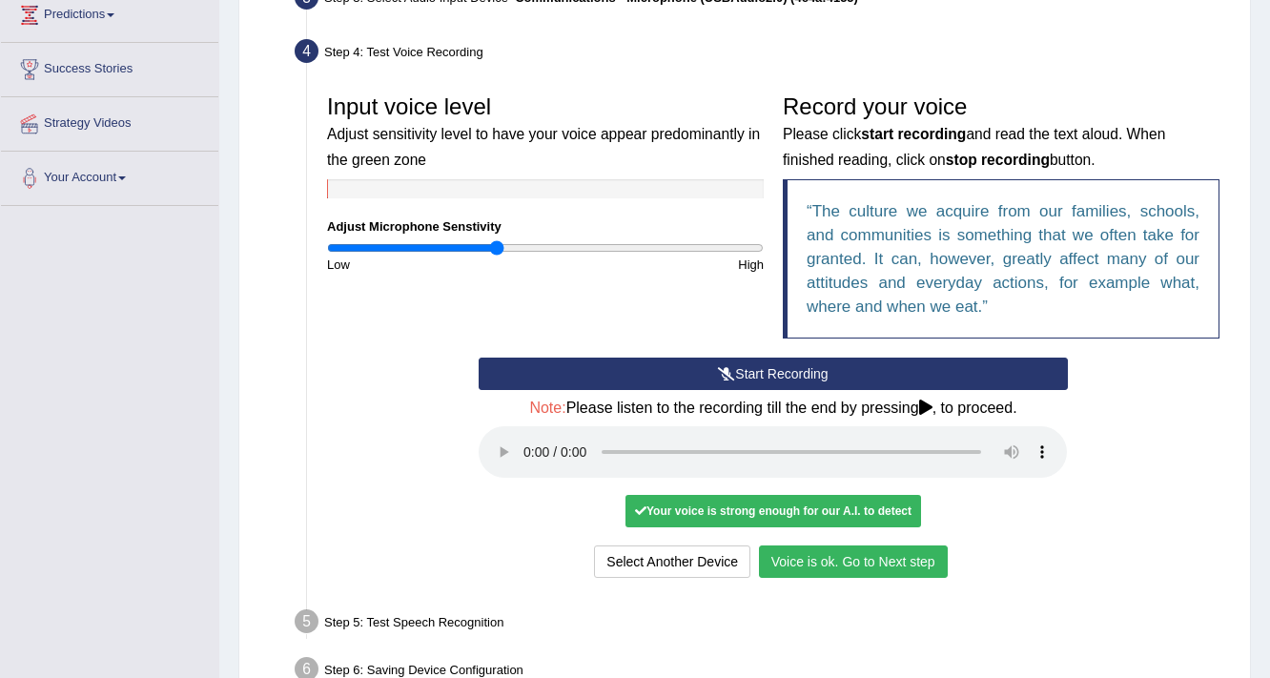
click at [860, 562] on button "Voice is ok. Go to Next step" at bounding box center [853, 561] width 189 height 32
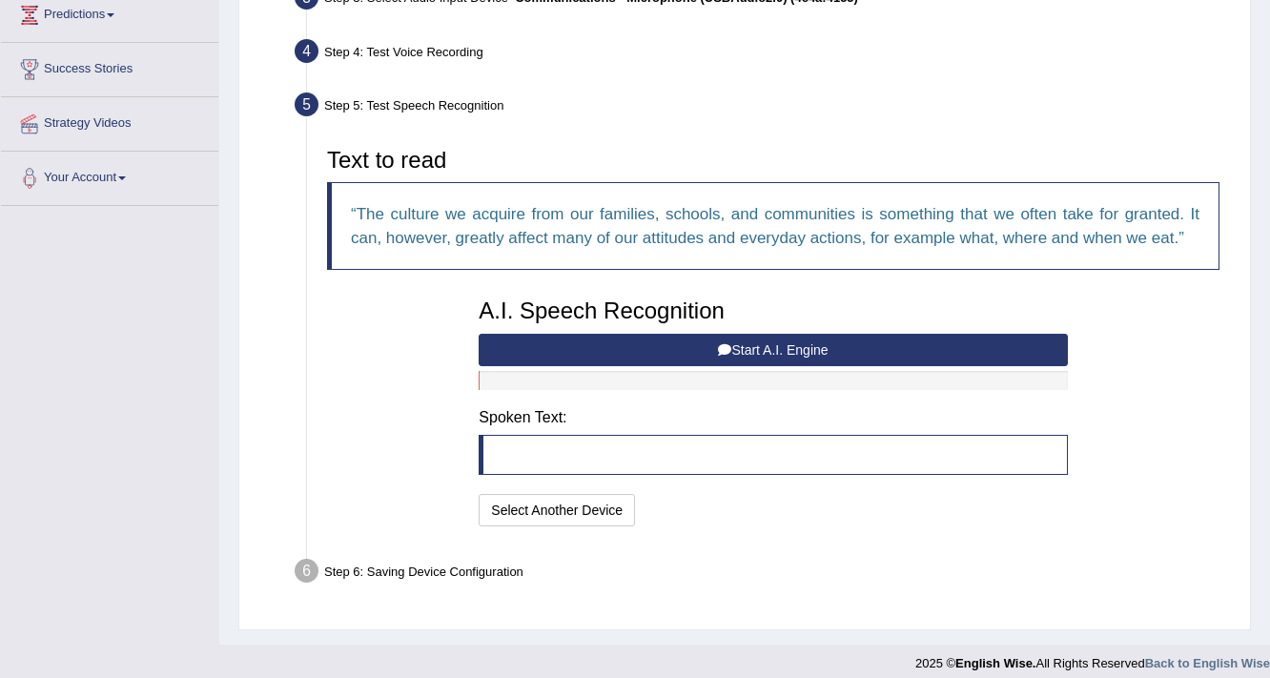
click at [736, 347] on button "Start A.I. Engine" at bounding box center [773, 350] width 588 height 32
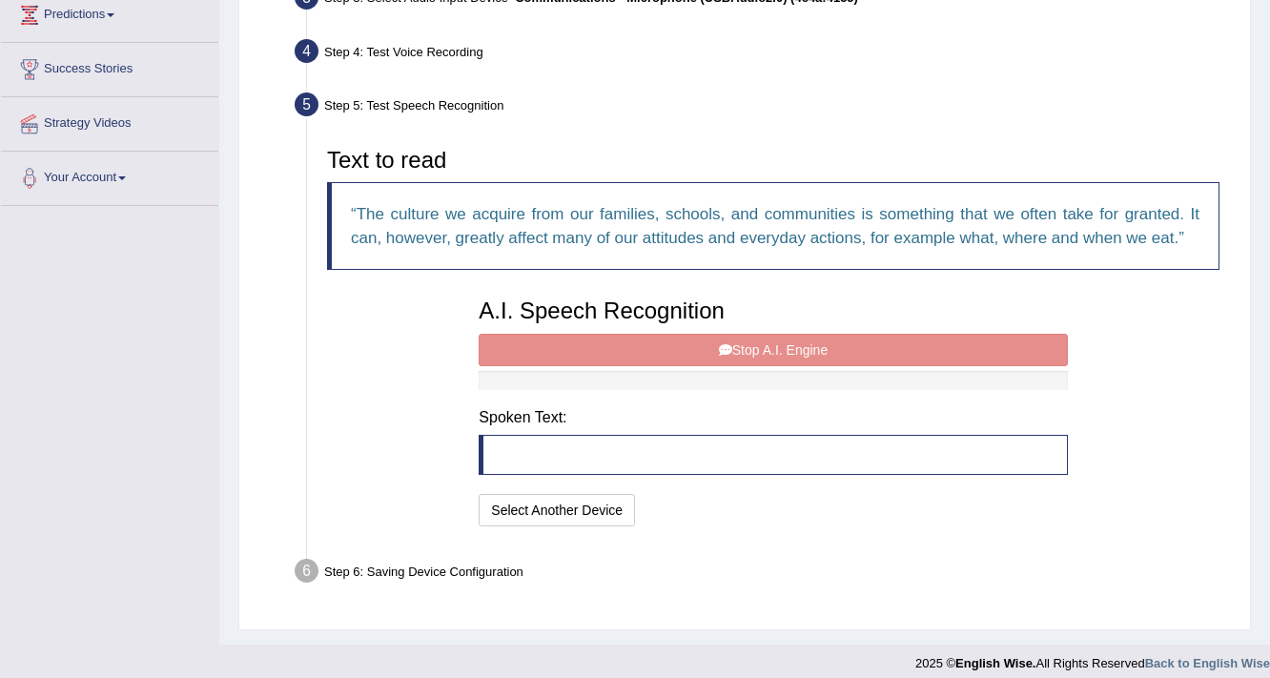
click at [736, 347] on div "A.I. Speech Recognition Start A.I. Engine Stop A.I. Engine Note: Please listen …" at bounding box center [772, 410] width 607 height 242
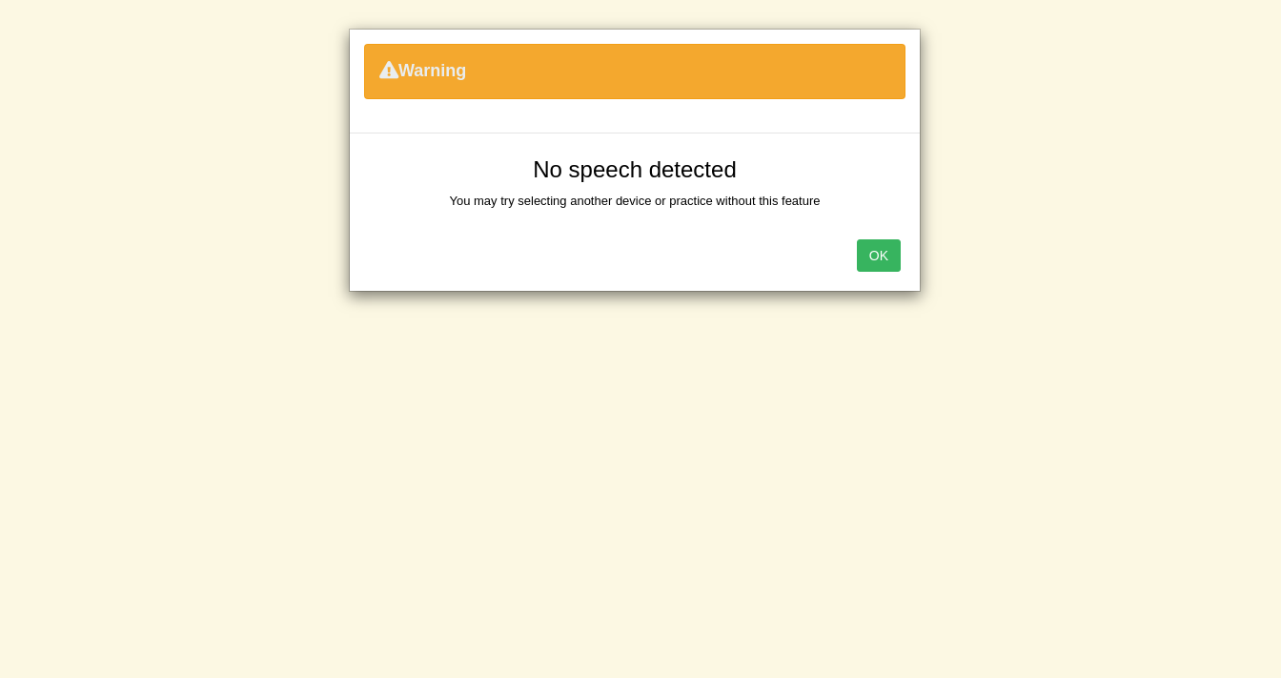
click at [864, 256] on button "OK" at bounding box center [879, 255] width 44 height 32
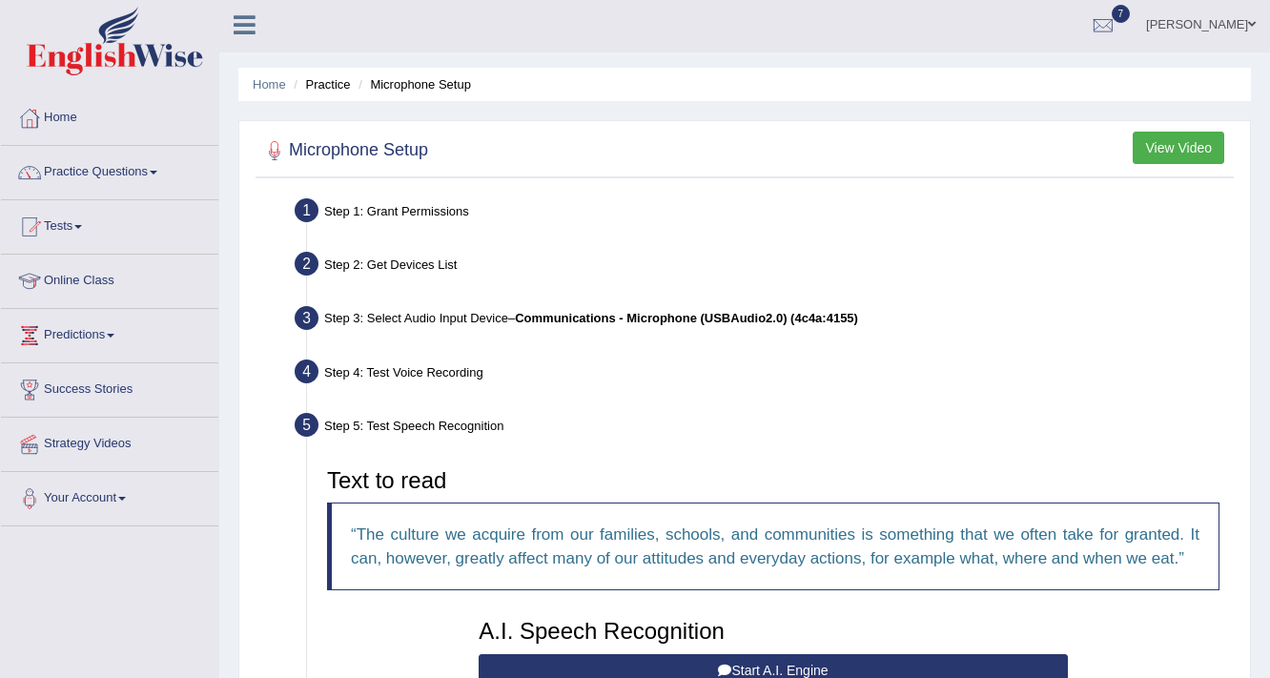
scroll to position [0, 0]
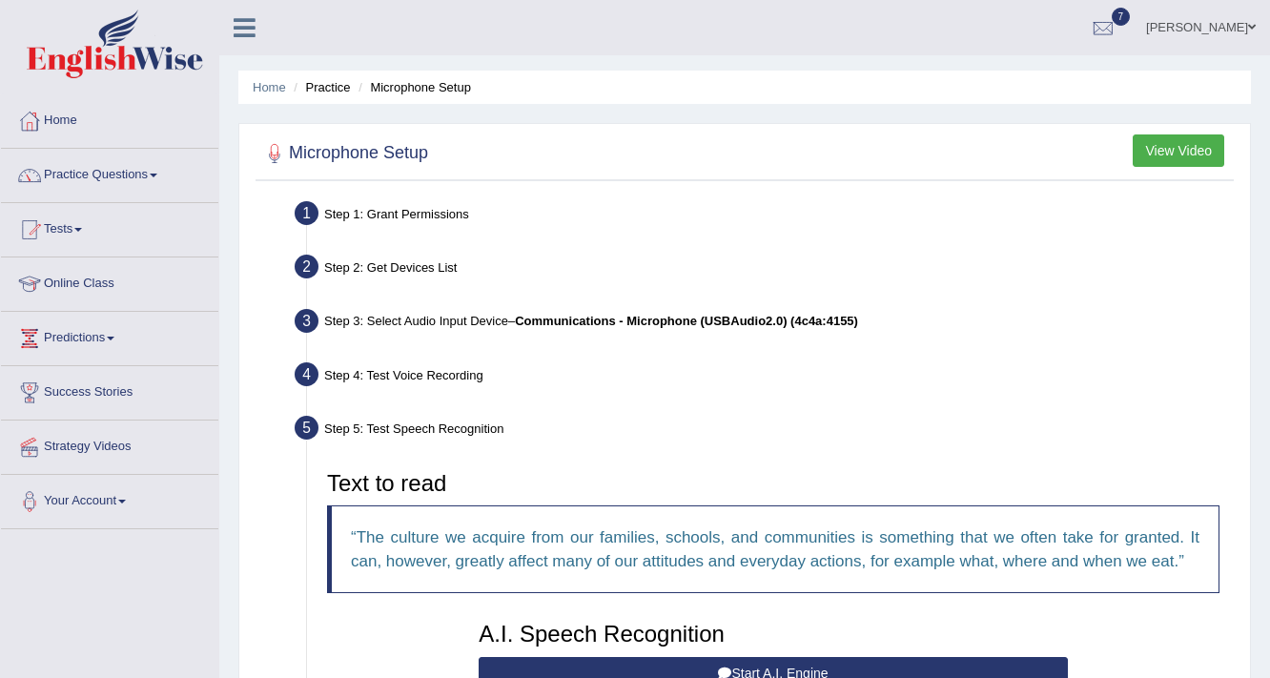
click at [108, 171] on link "Practice Questions" at bounding box center [109, 173] width 217 height 48
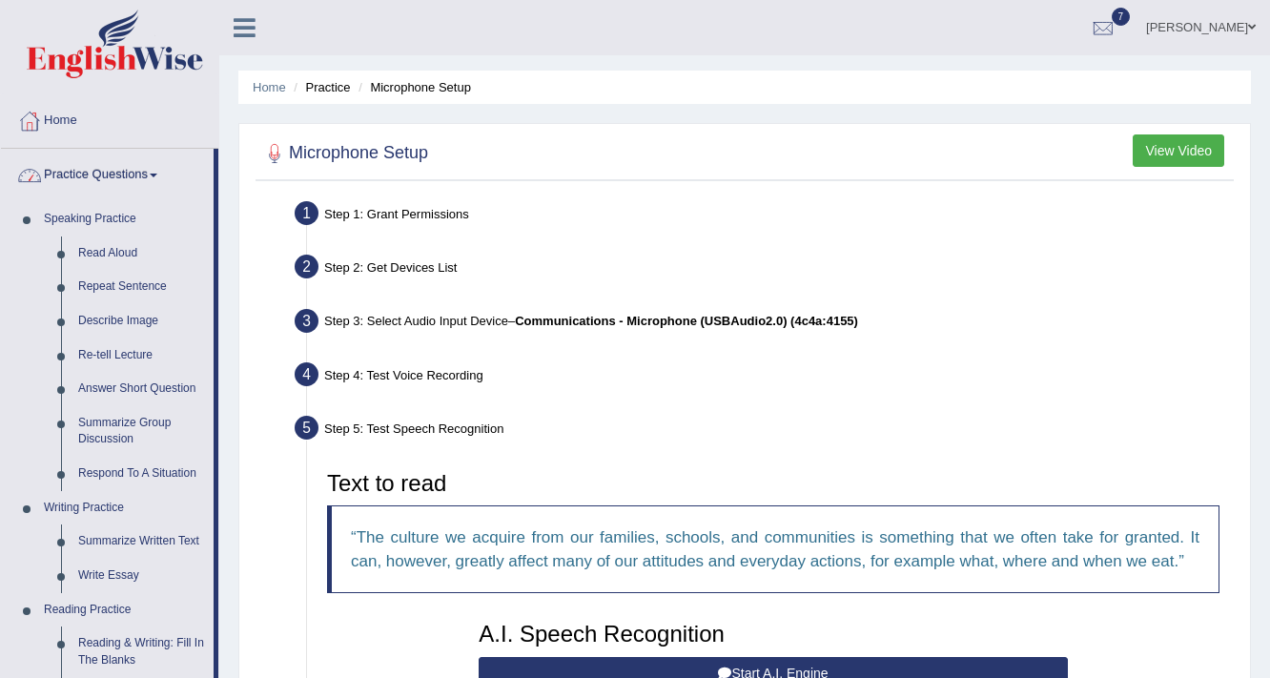
click at [145, 175] on link "Practice Questions" at bounding box center [107, 173] width 213 height 48
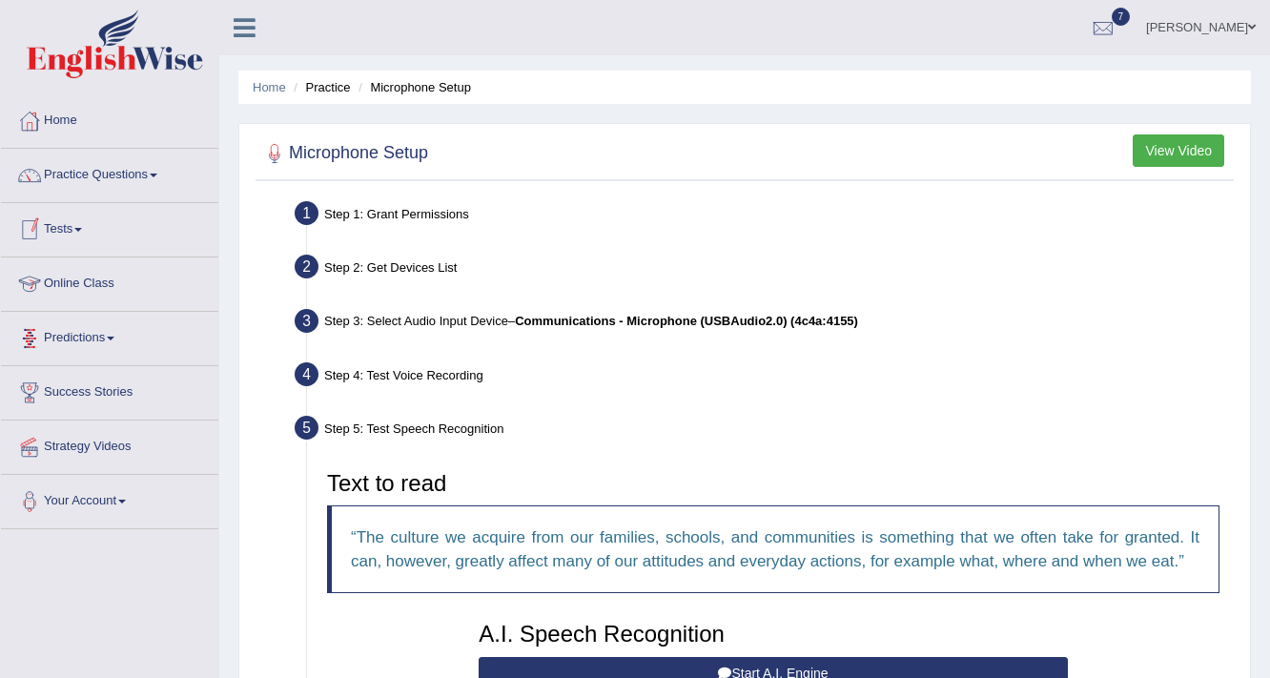
click at [82, 228] on span at bounding box center [78, 230] width 8 height 4
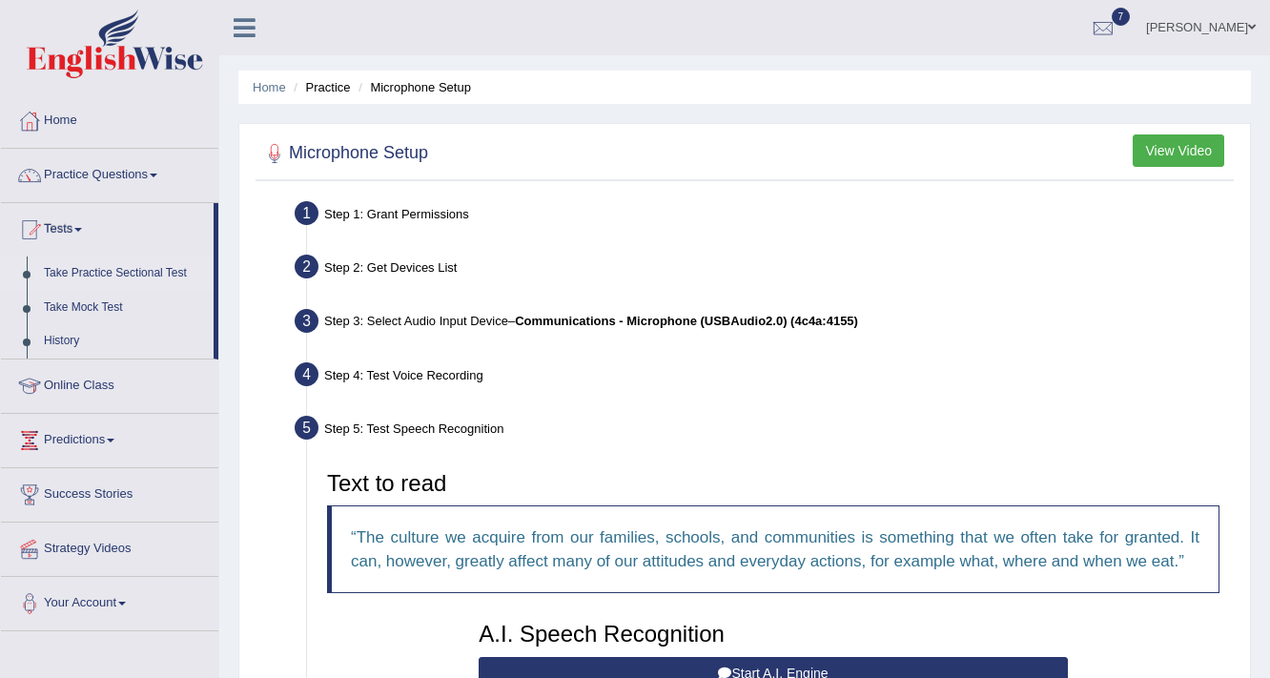
click at [92, 275] on link "Take Practice Sectional Test" at bounding box center [124, 273] width 178 height 34
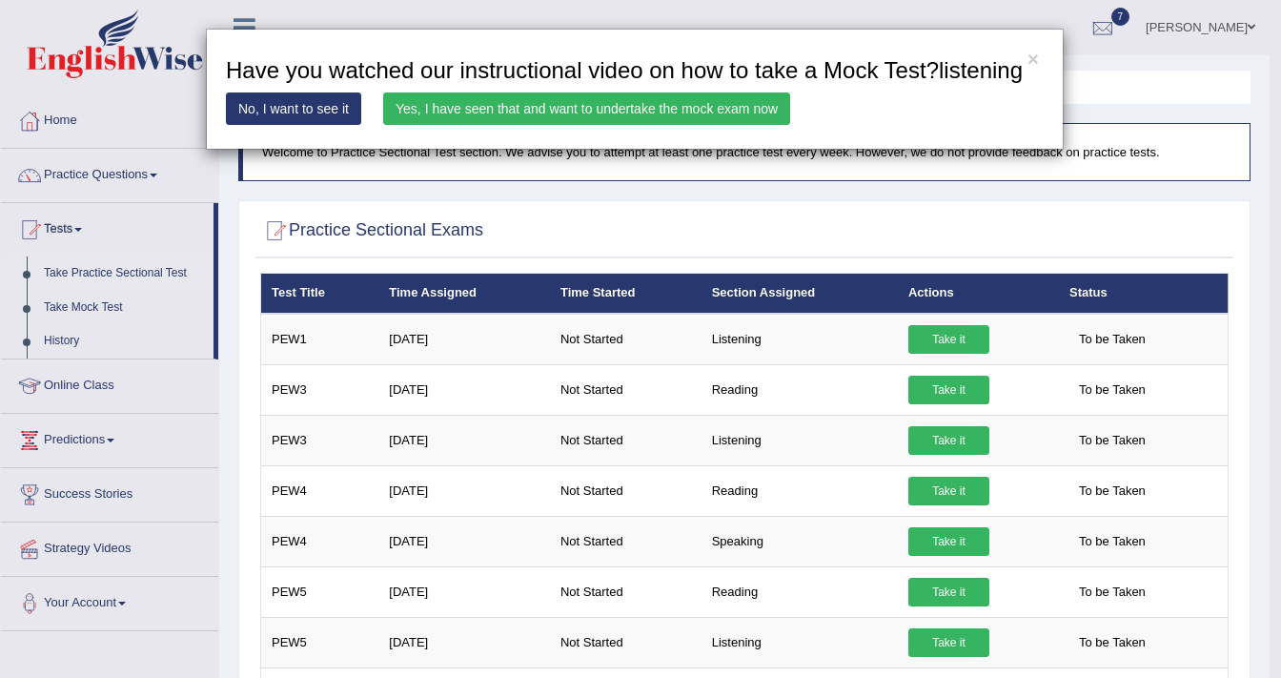
click at [714, 114] on link "Yes, I have seen that and want to undertake the mock exam now" at bounding box center [586, 108] width 407 height 32
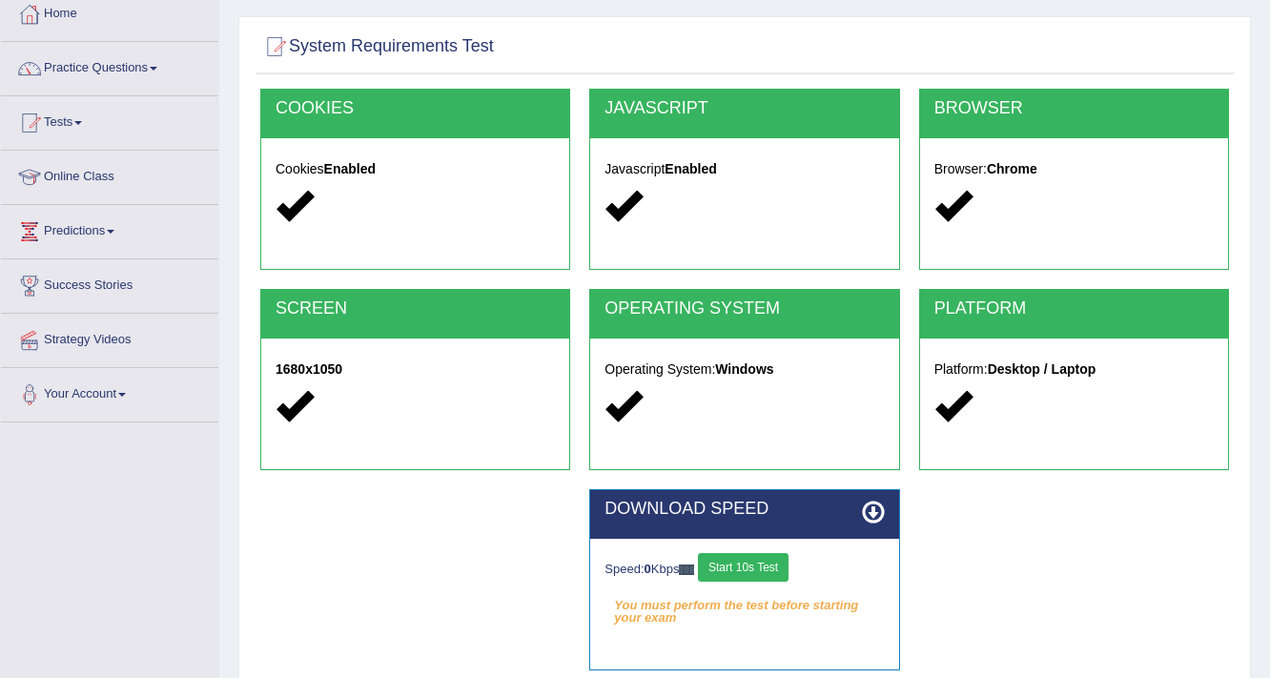
scroll to position [229, 0]
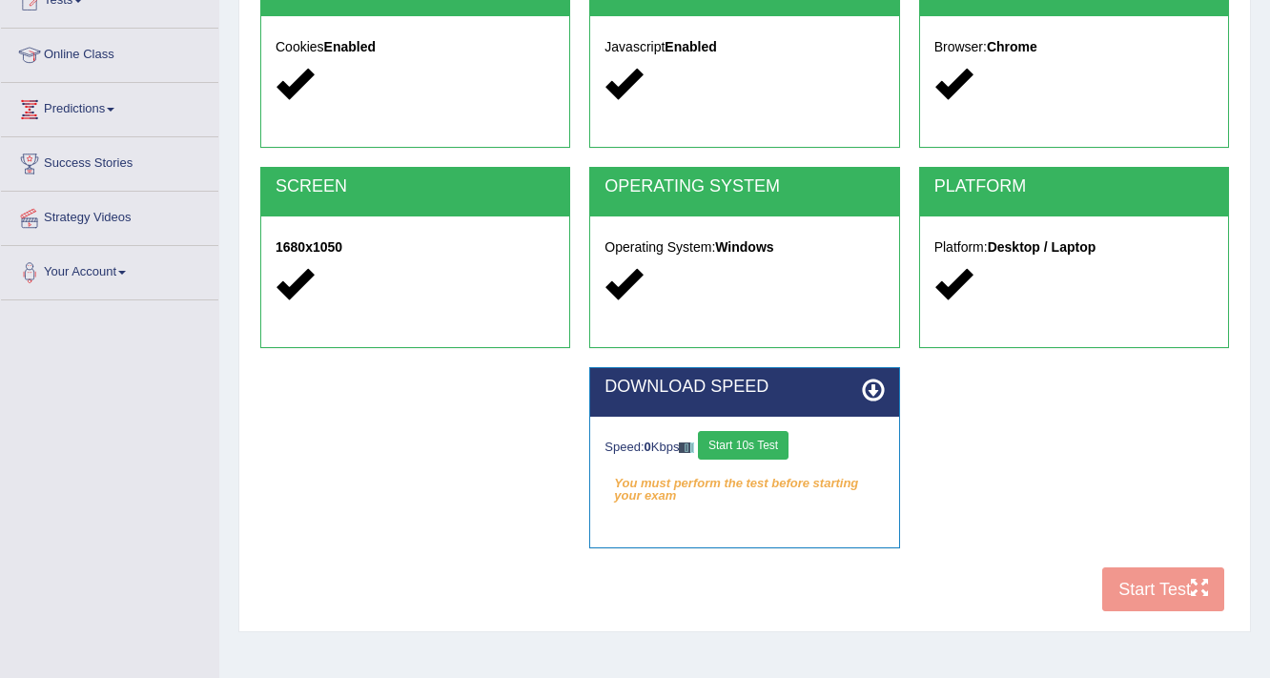
click at [768, 445] on button "Start 10s Test" at bounding box center [743, 445] width 91 height 29
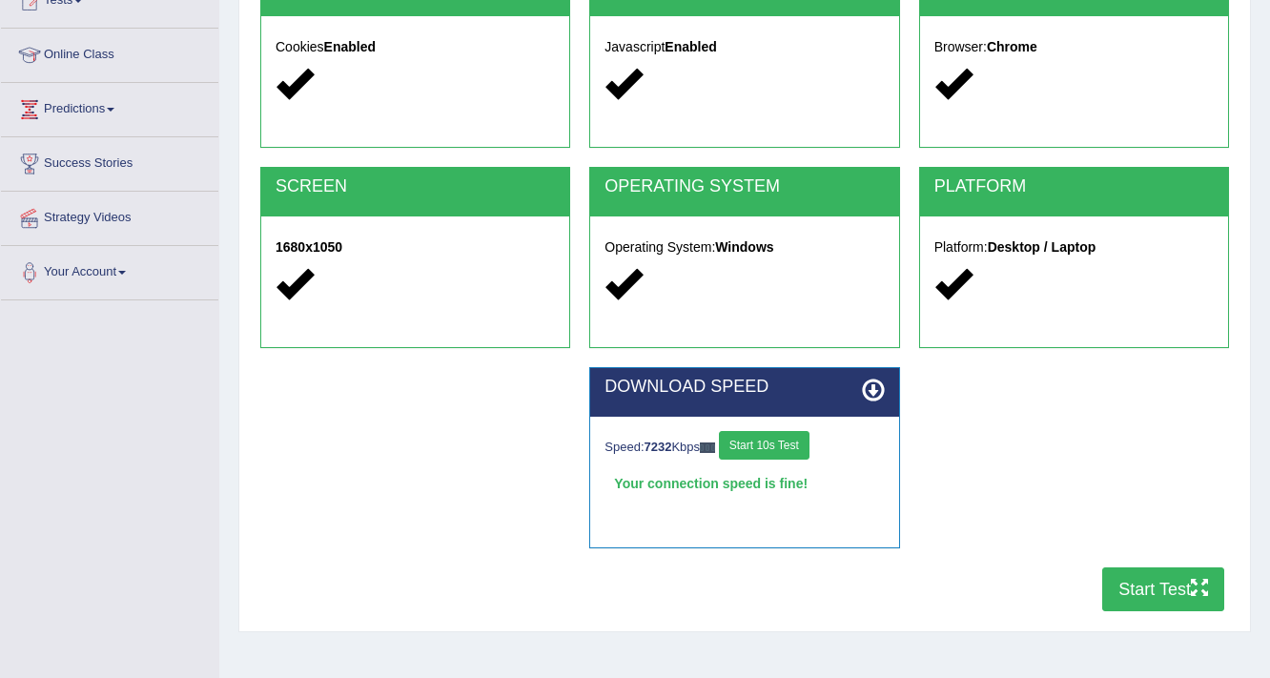
click at [1179, 597] on button "Start Test" at bounding box center [1163, 589] width 122 height 44
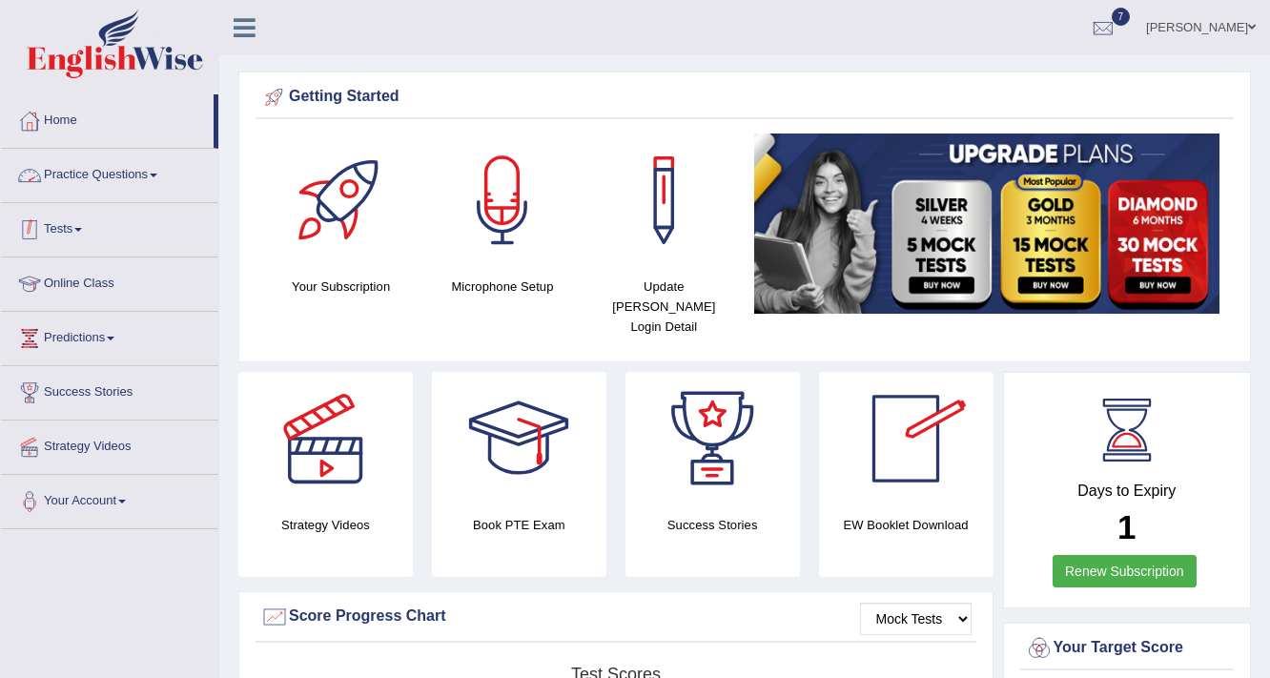
click at [76, 230] on link "Tests" at bounding box center [109, 227] width 217 height 48
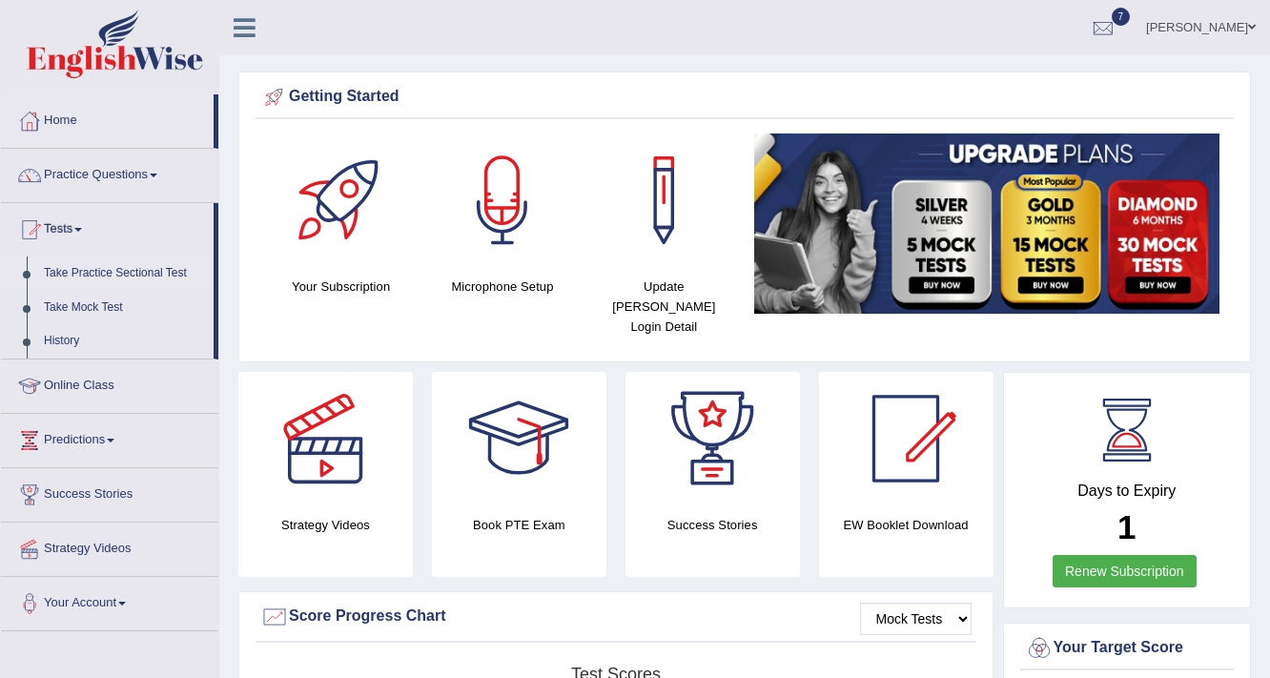
click at [114, 270] on link "Take Practice Sectional Test" at bounding box center [124, 273] width 178 height 34
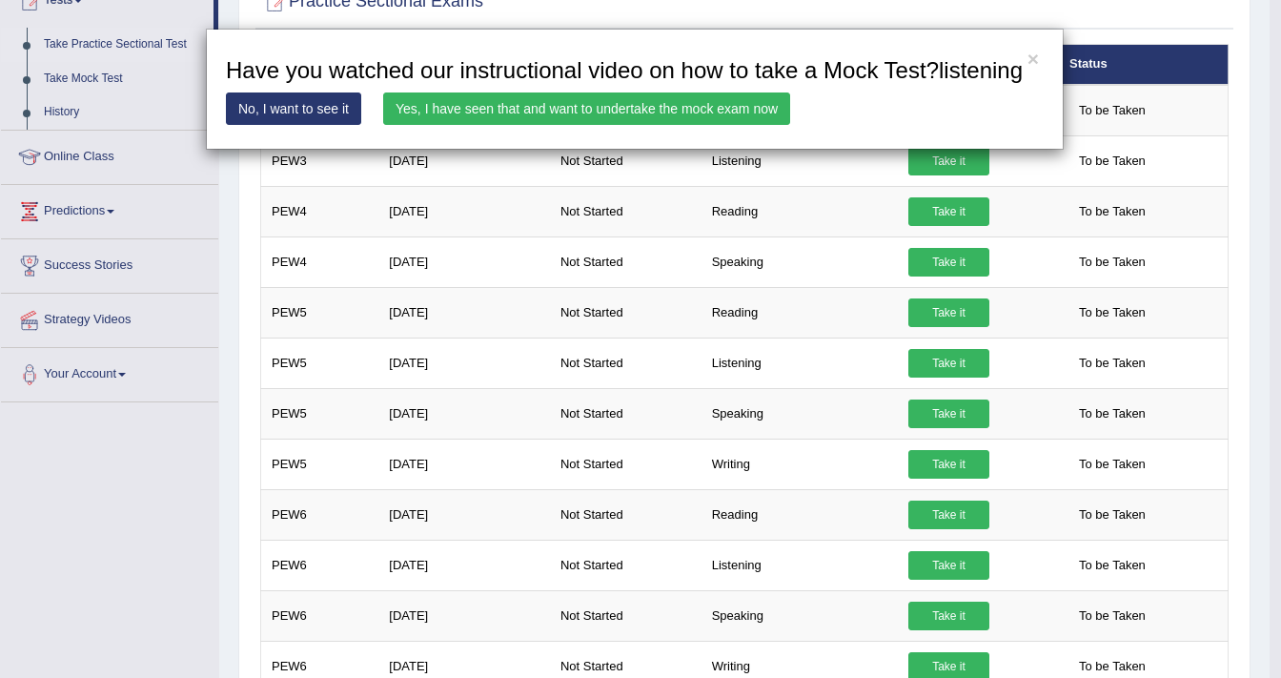
click at [585, 109] on link "Yes, I have seen that and want to undertake the mock exam now" at bounding box center [586, 108] width 407 height 32
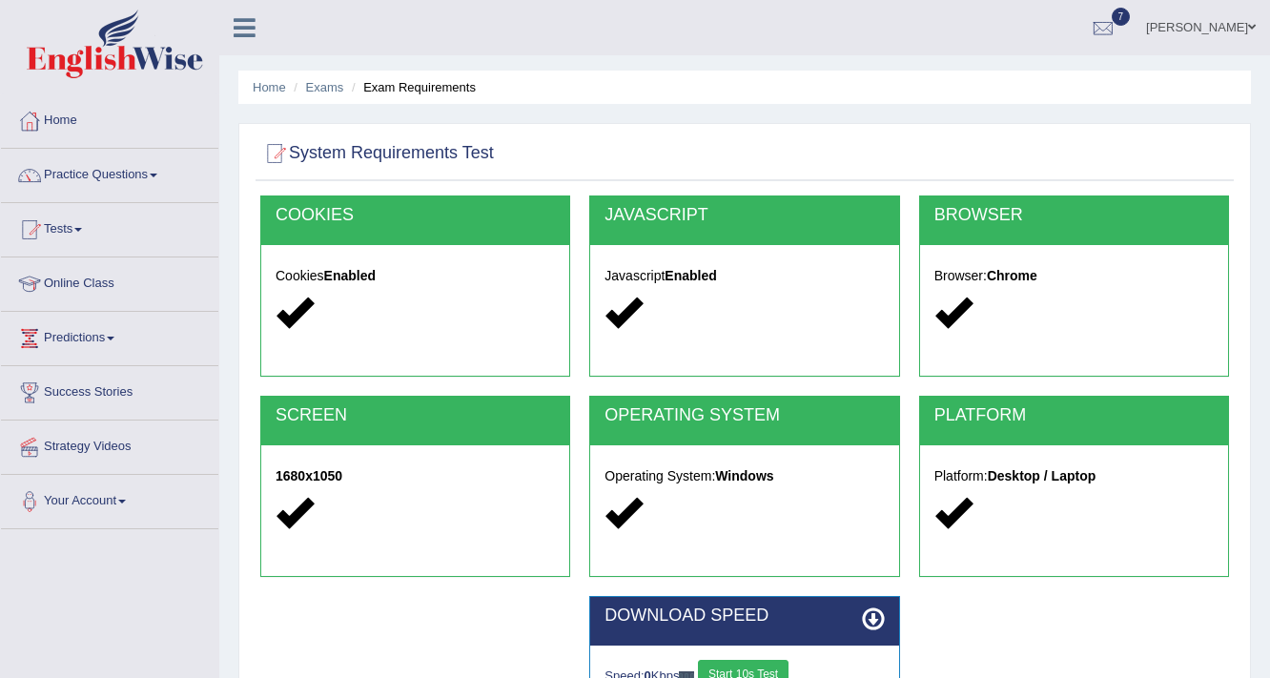
scroll to position [323, 0]
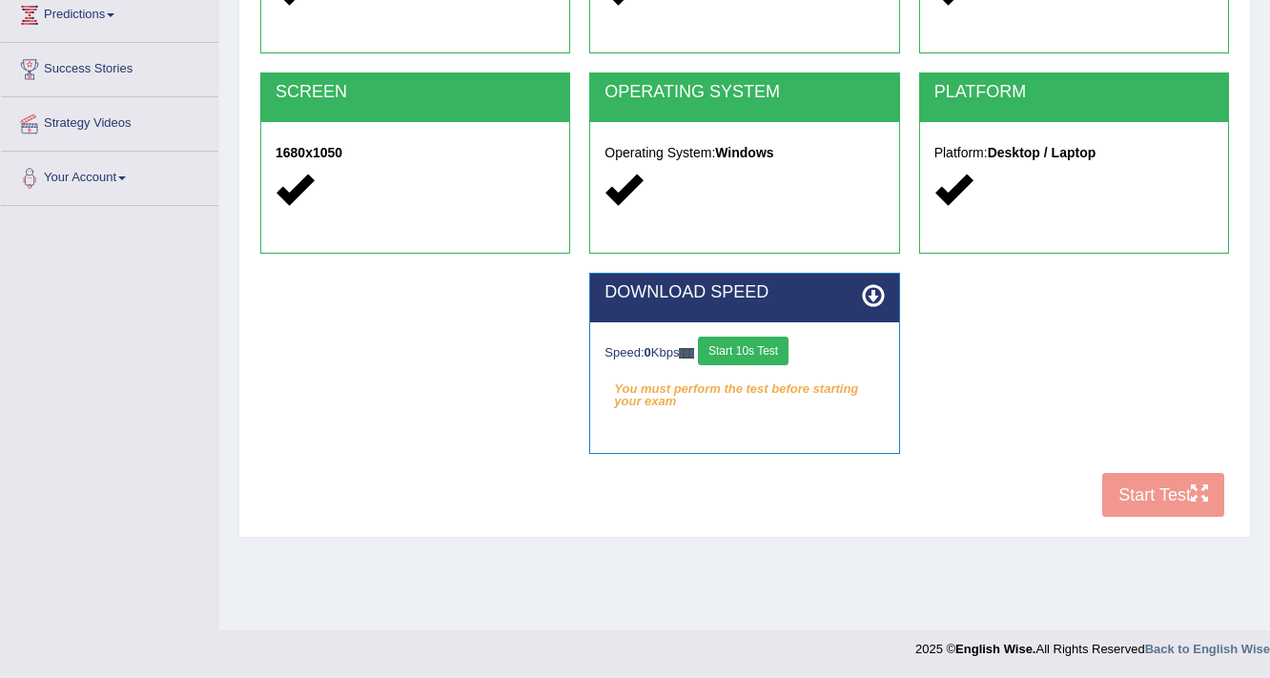
click at [780, 348] on button "Start 10s Test" at bounding box center [743, 351] width 91 height 29
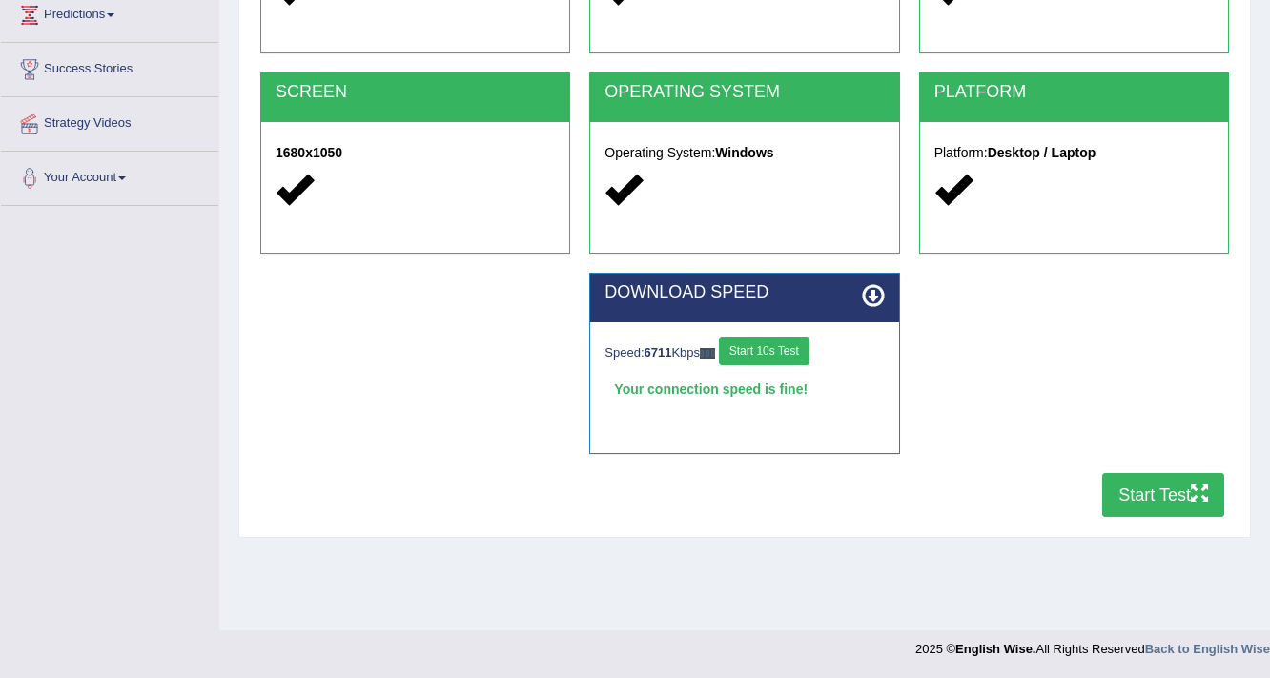
click at [1128, 476] on button "Start Test" at bounding box center [1163, 495] width 122 height 44
